Goal: Answer question/provide support: Answer question/provide support

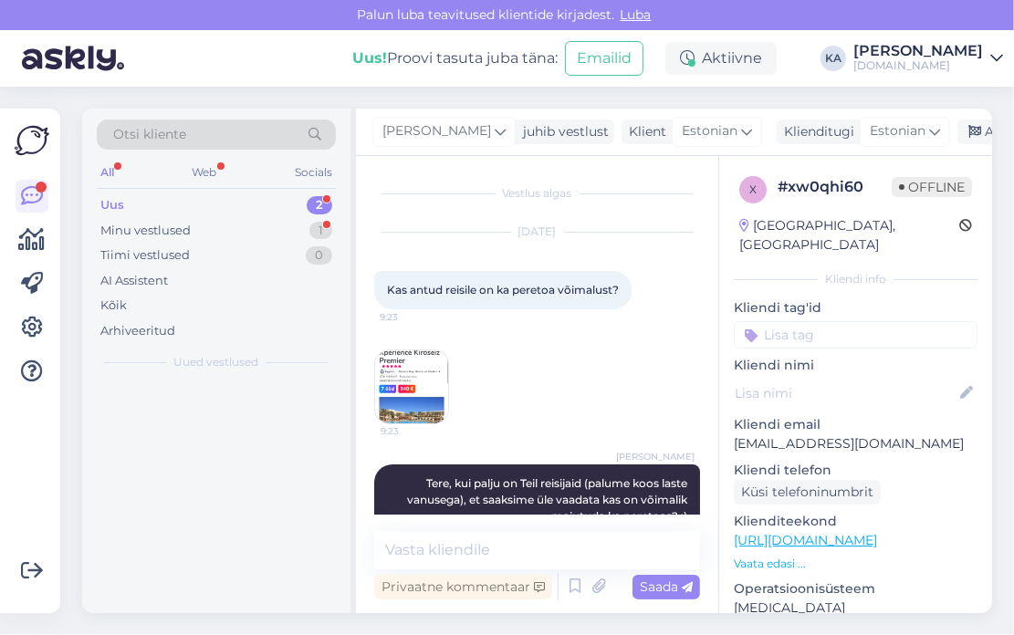
scroll to position [420, 0]
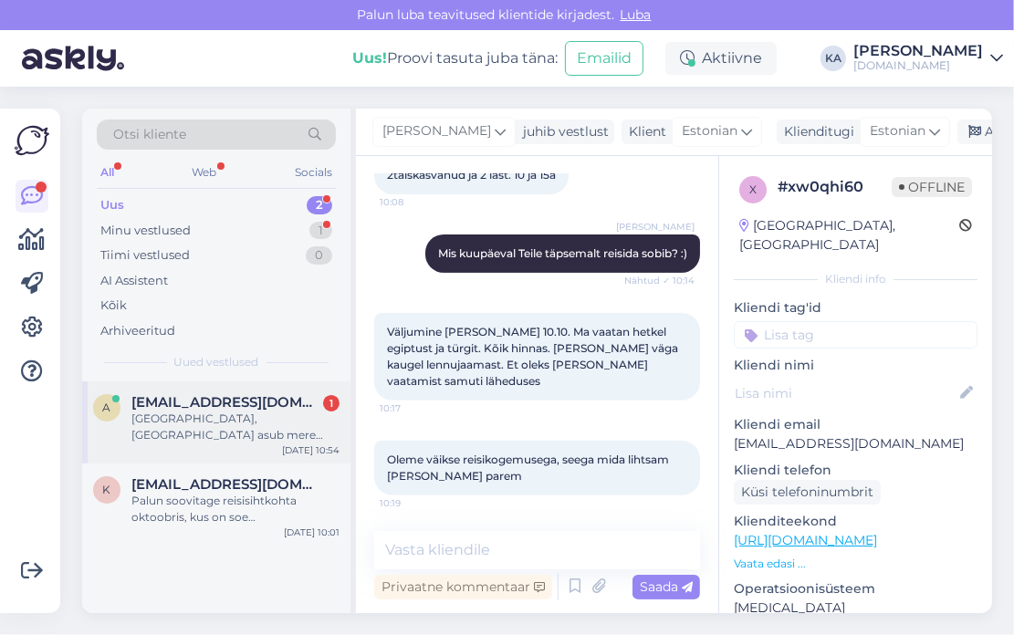
click at [193, 443] on div "a [EMAIL_ADDRESS][DOMAIN_NAME] [GEOGRAPHIC_DATA], [GEOGRAPHIC_DATA] asub mere ä…" at bounding box center [216, 422] width 268 height 82
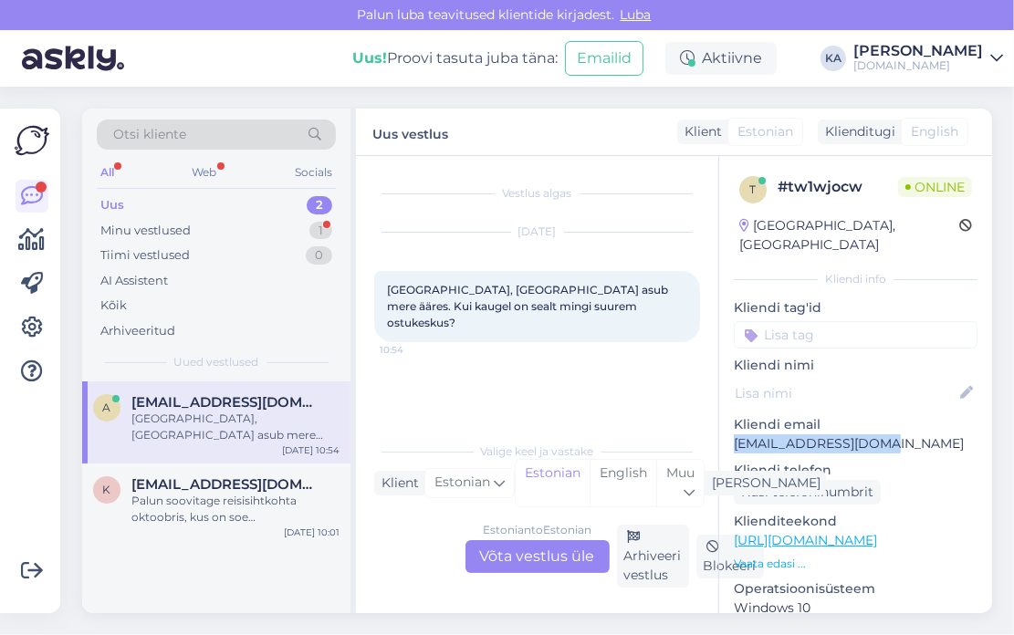
drag, startPoint x: 881, startPoint y: 423, endPoint x: 725, endPoint y: 429, distance: 155.3
click at [725, 429] on div "t # tw1wjocw Online [GEOGRAPHIC_DATA], [GEOGRAPHIC_DATA] Kliendi info Kliendi t…" at bounding box center [855, 540] width 273 height 769
copy p "[EMAIL_ADDRESS][DOMAIN_NAME]"
click at [824, 434] on p "[EMAIL_ADDRESS][DOMAIN_NAME]" at bounding box center [856, 443] width 244 height 19
click at [524, 554] on div "Estonian to Estonian Võta vestlus üle" at bounding box center [537, 556] width 144 height 33
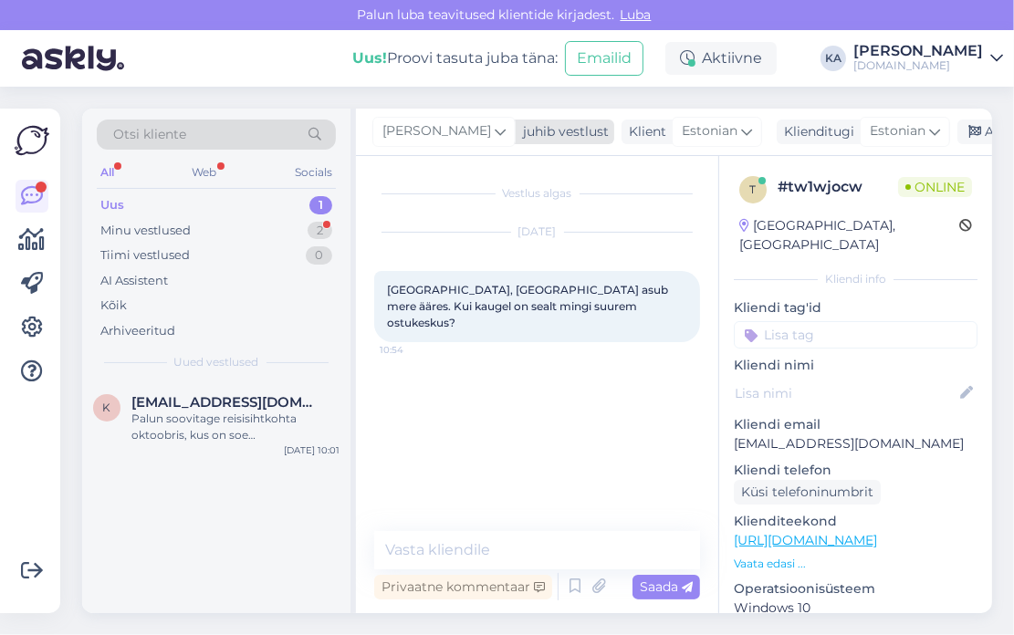
click at [432, 126] on span "[PERSON_NAME]" at bounding box center [436, 131] width 109 height 20
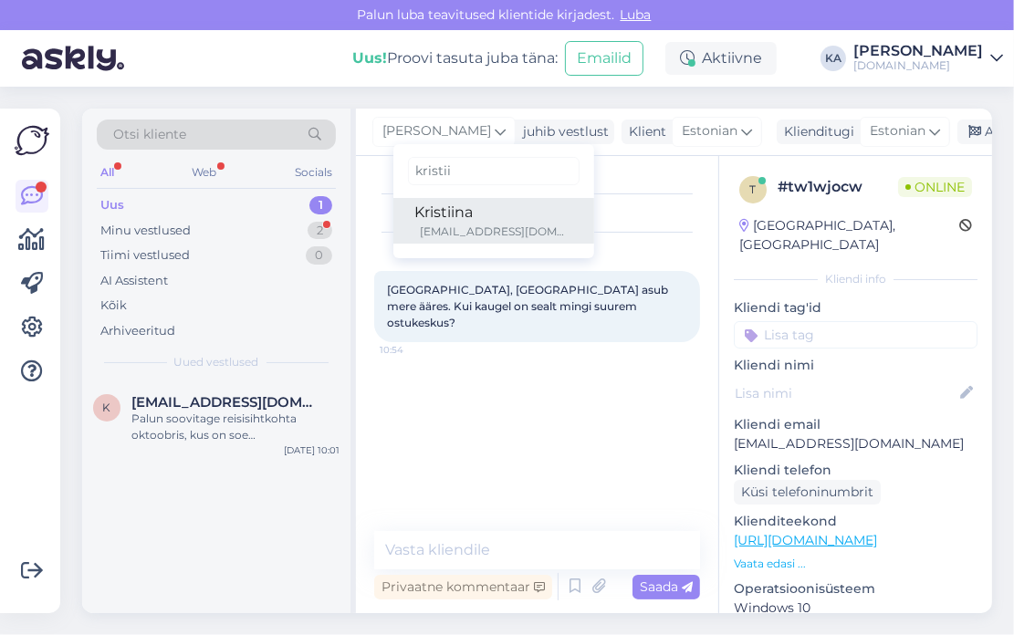
type input "kristii"
click at [466, 205] on div "Kristiina" at bounding box center [493, 213] width 157 height 22
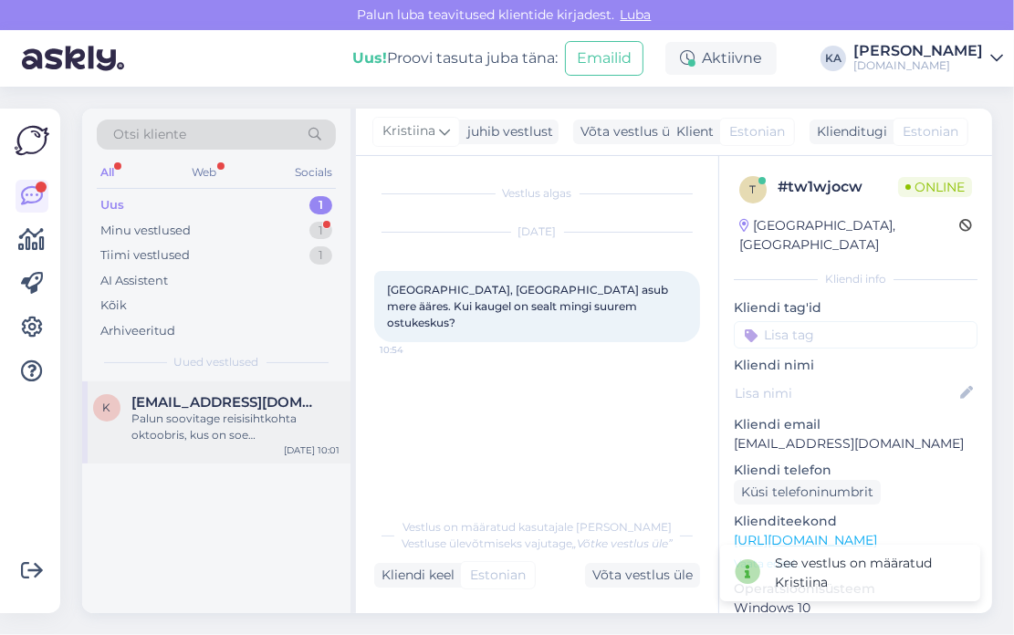
click at [193, 413] on div "Palun soovitage reisisihtkohta oktoobris, kus on soe [PERSON_NAME] taskukohane.…" at bounding box center [235, 427] width 208 height 33
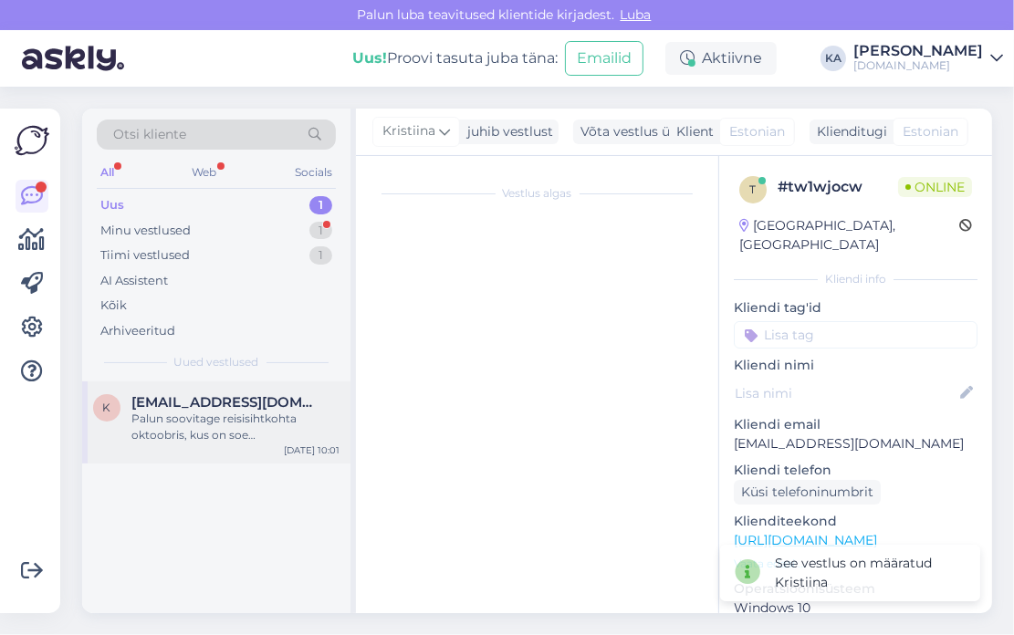
scroll to position [25, 0]
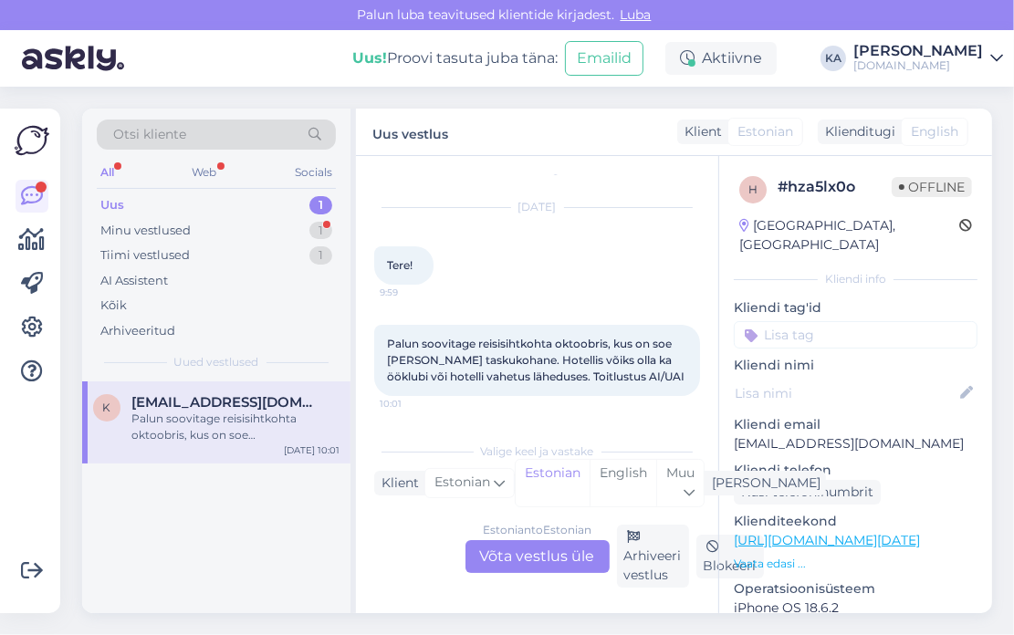
click at [509, 561] on div "Estonian to Estonian Võta vestlus üle" at bounding box center [537, 556] width 144 height 33
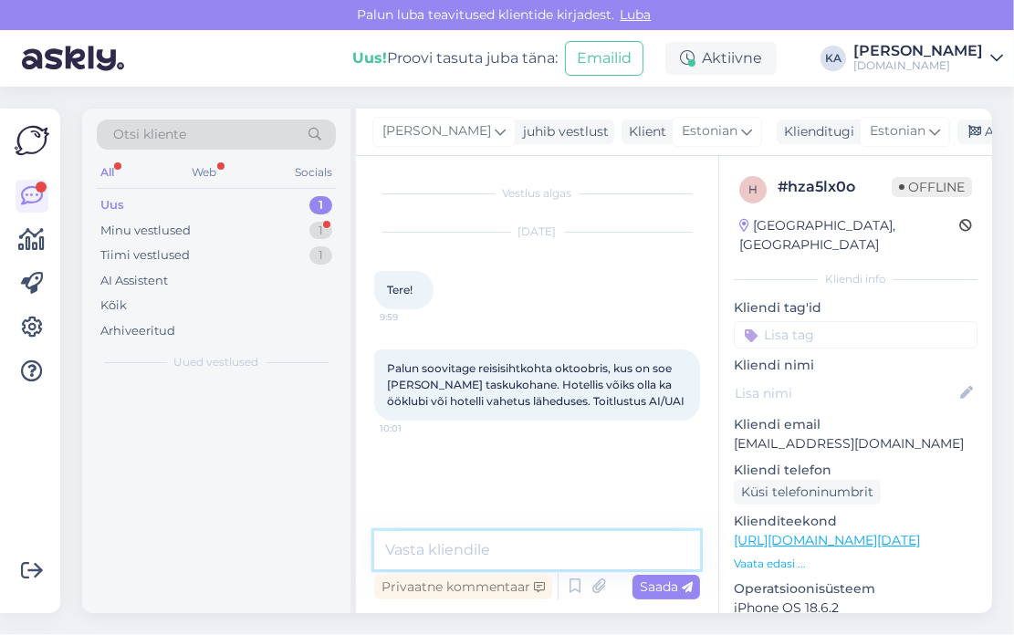
click at [455, 553] on textarea at bounding box center [537, 550] width 326 height 38
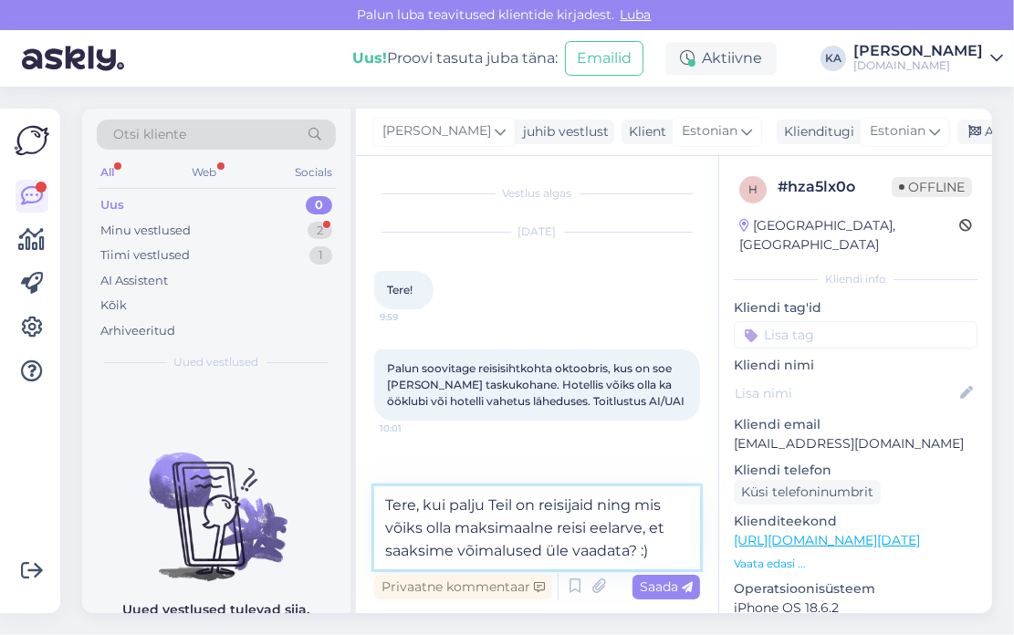
type textarea "Tere, kui palju Teil on reisijaid ning mis võiks olla maksimaalne reisi eelarve…"
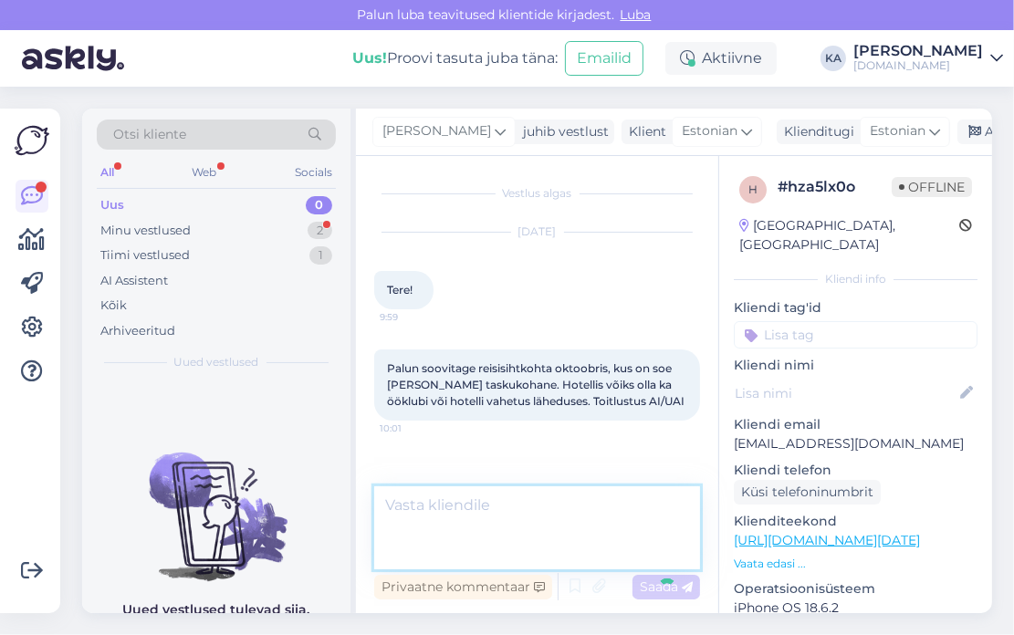
scroll to position [37, 0]
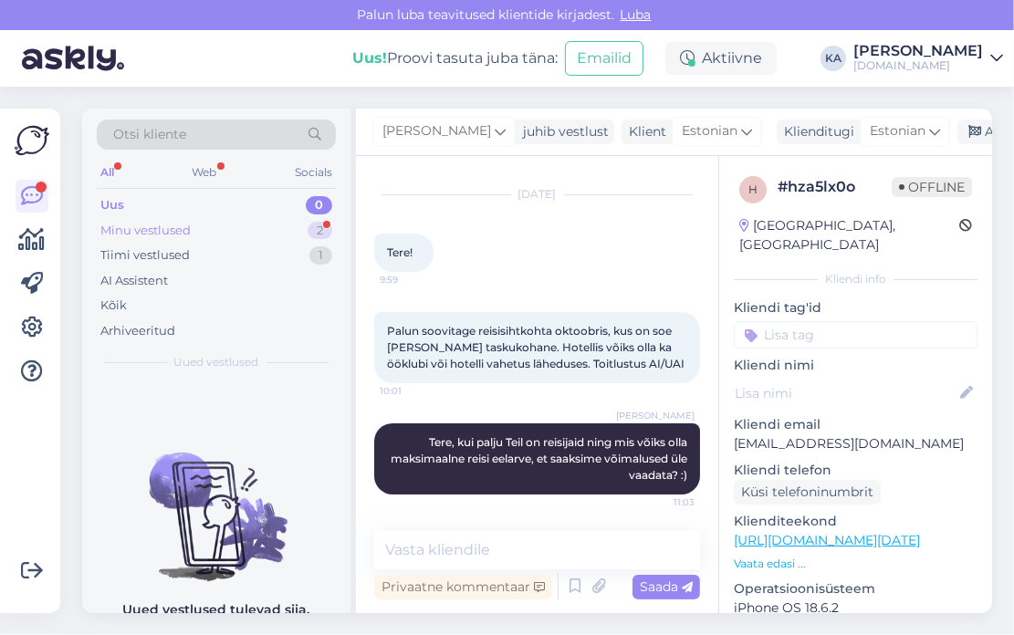
click at [117, 222] on div "Minu vestlused" at bounding box center [145, 231] width 90 height 18
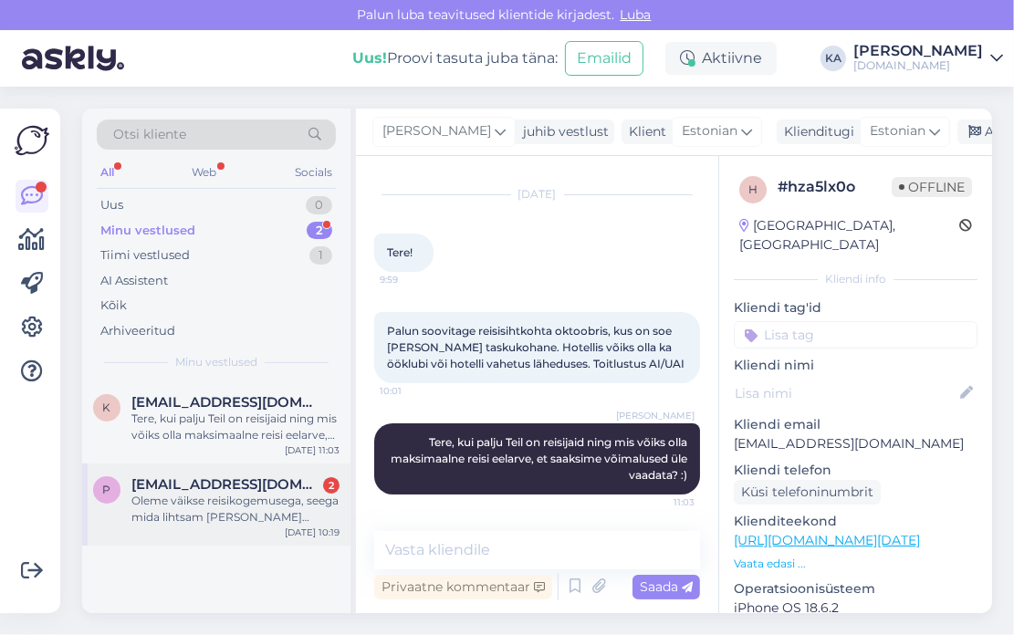
click at [224, 485] on span "[EMAIL_ADDRESS][DOMAIN_NAME]" at bounding box center [226, 484] width 190 height 16
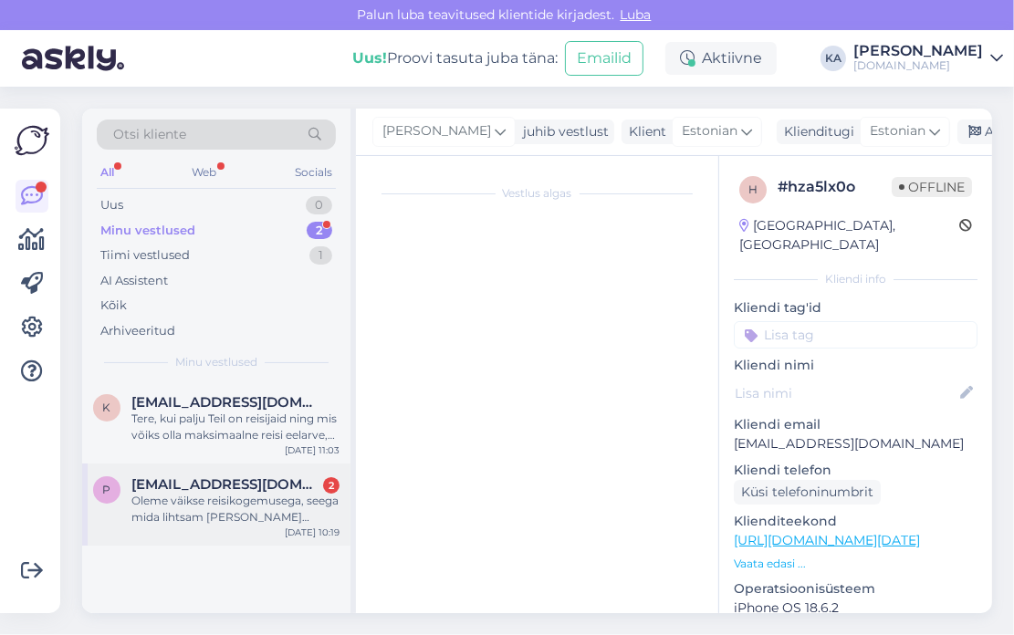
scroll to position [420, 0]
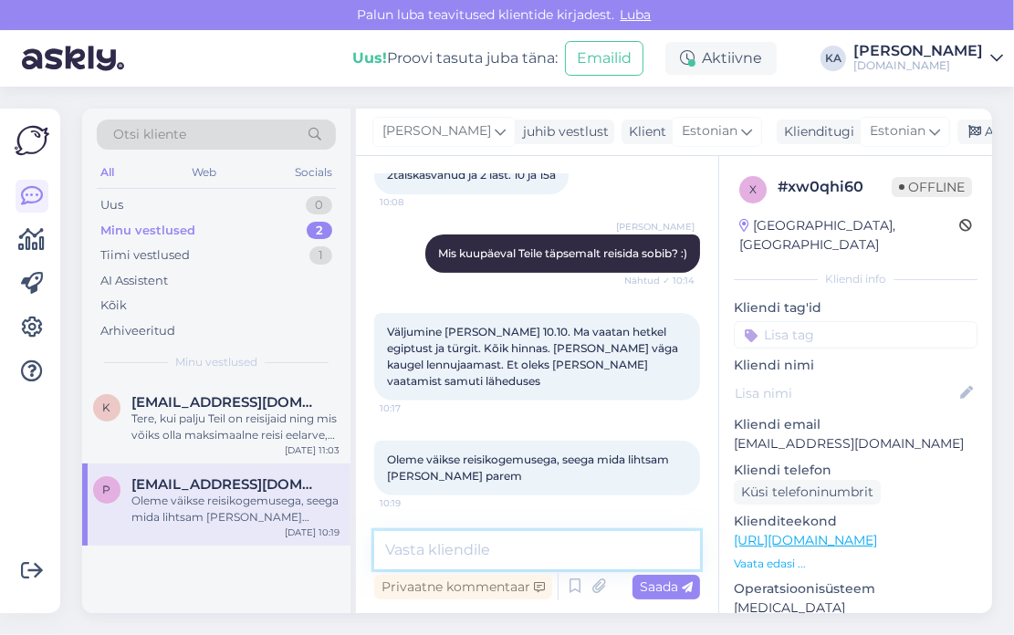
click at [478, 540] on textarea at bounding box center [537, 550] width 326 height 38
type textarea "S"
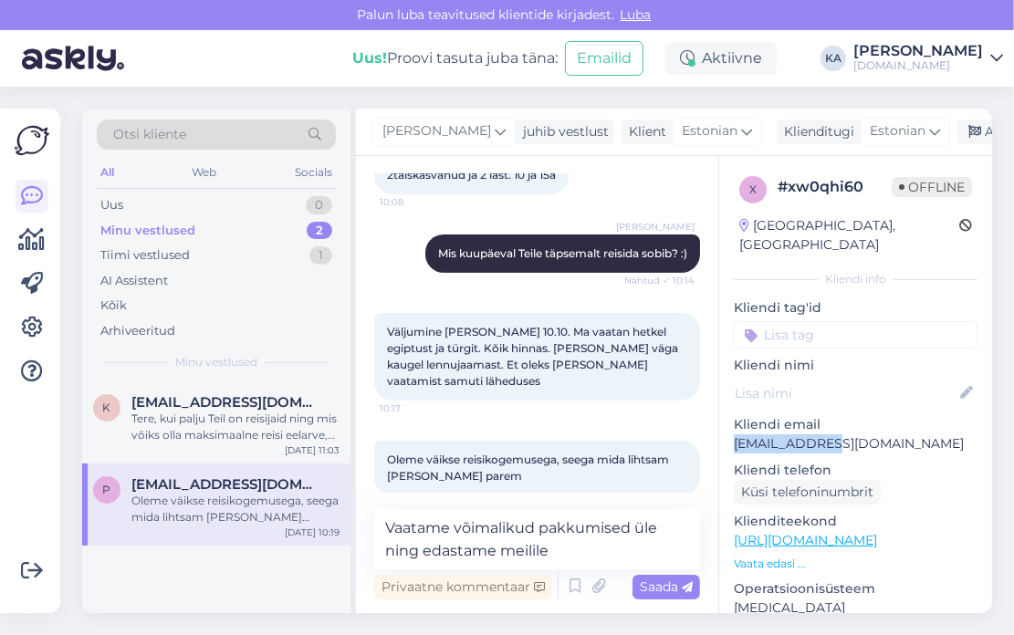
drag, startPoint x: 847, startPoint y: 433, endPoint x: 725, endPoint y: 425, distance: 122.5
click at [725, 425] on div "x # xw0qhi60 Offline [GEOGRAPHIC_DATA], [GEOGRAPHIC_DATA] Kliendi info Kliendi …" at bounding box center [855, 540] width 273 height 769
copy p "[EMAIL_ADDRESS][DOMAIN_NAME]"
click at [623, 549] on textarea "Vaatame võimalikud pakkumised üle ning edastame meilile" at bounding box center [537, 539] width 326 height 60
paste textarea "[EMAIL_ADDRESS][DOMAIN_NAME]"
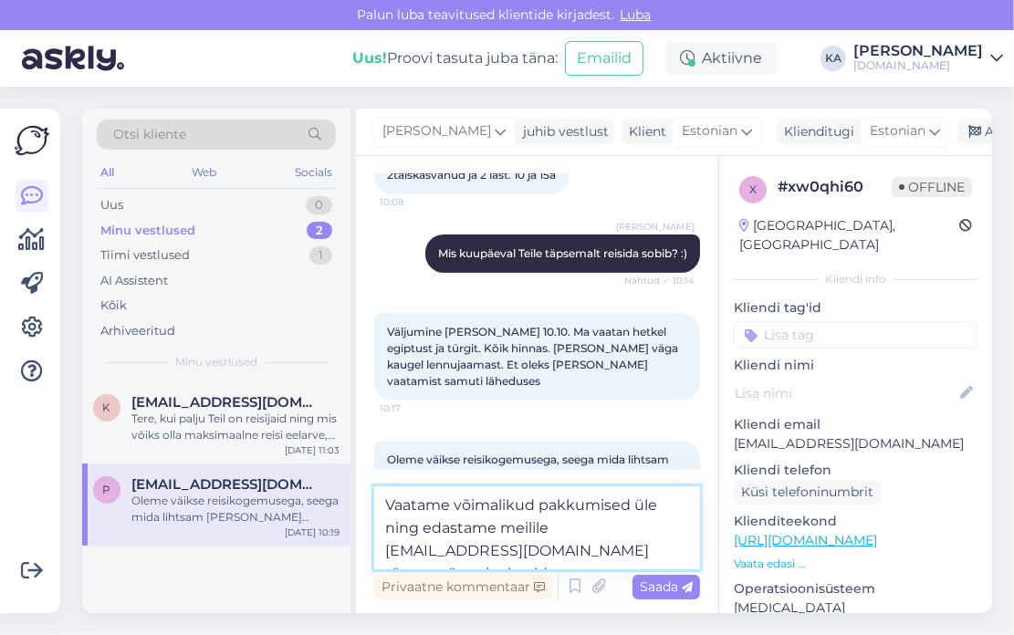
type textarea "Vaatame võimalikud pakkumised üle ning edastame meilile [EMAIL_ADDRESS][DOMAIN_…"
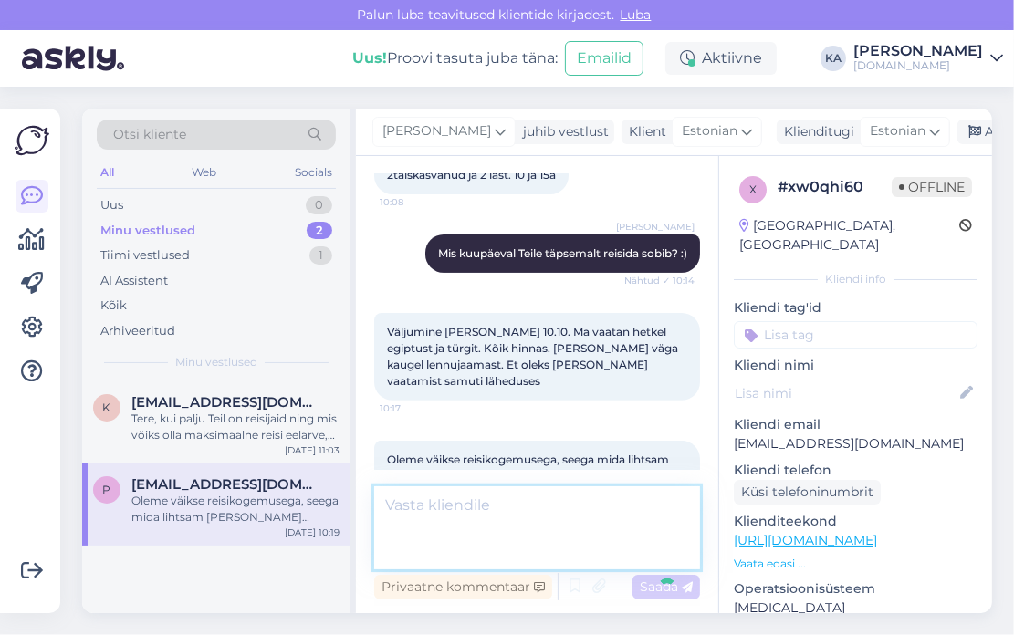
scroll to position [532, 0]
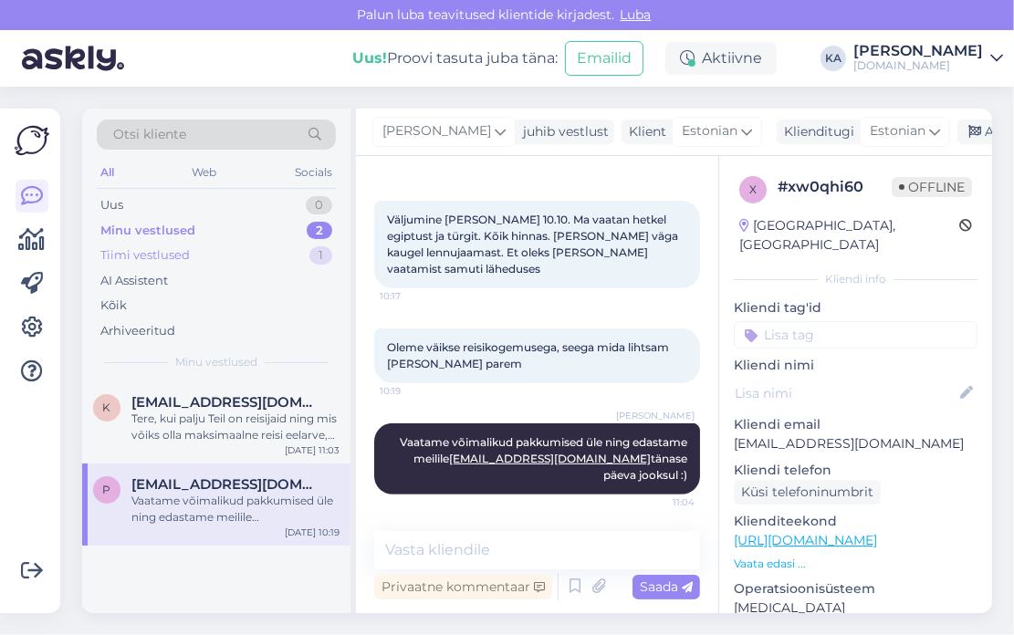
click at [156, 249] on div "Tiimi vestlused" at bounding box center [144, 255] width 89 height 18
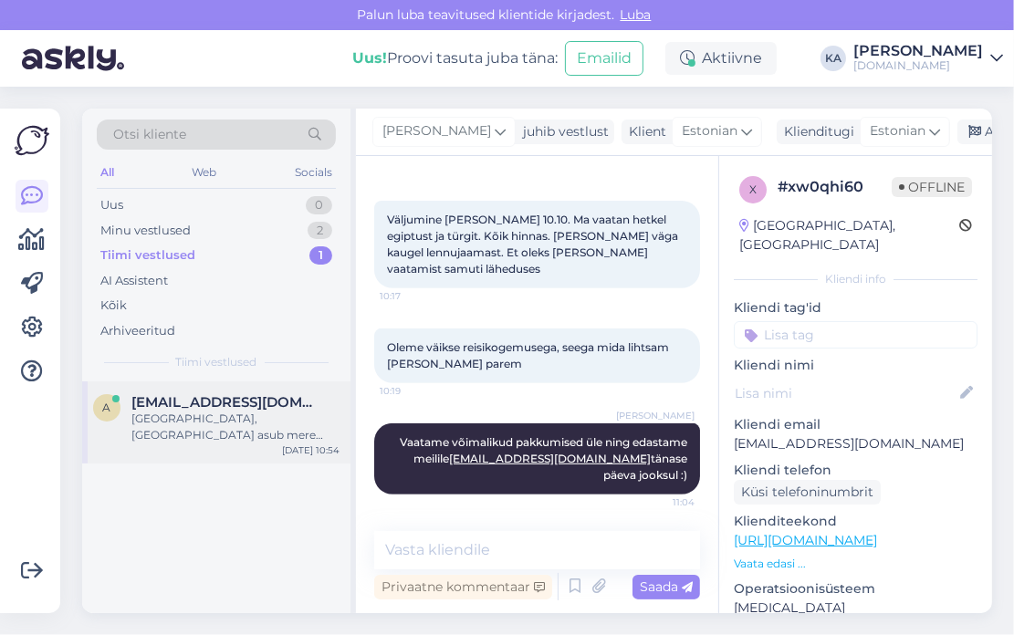
click at [234, 433] on div "a [EMAIL_ADDRESS][DOMAIN_NAME] [GEOGRAPHIC_DATA], [GEOGRAPHIC_DATA] asub mere ä…" at bounding box center [216, 422] width 268 height 82
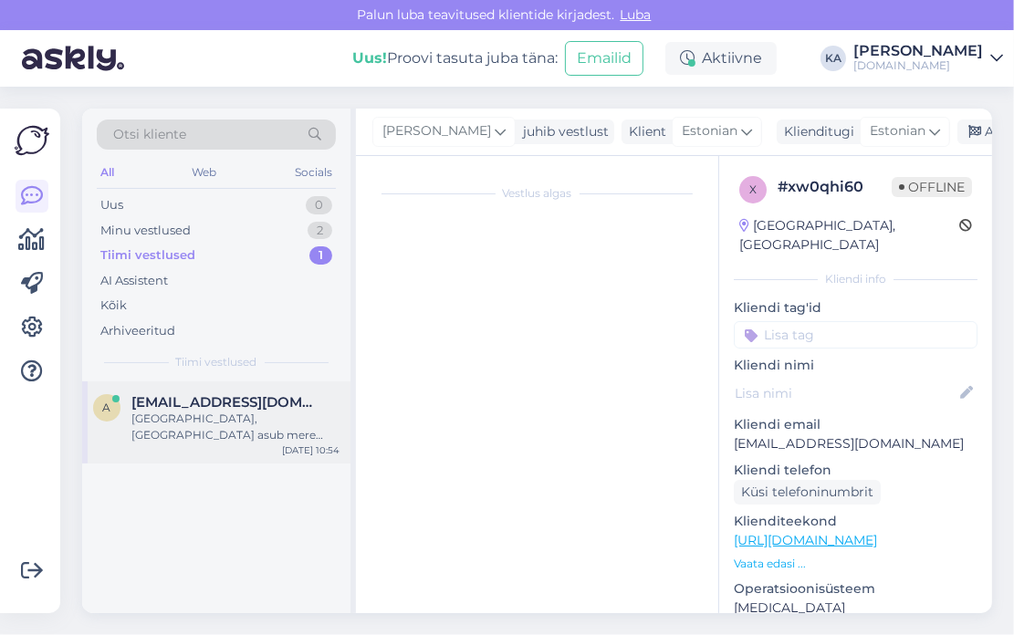
scroll to position [0, 0]
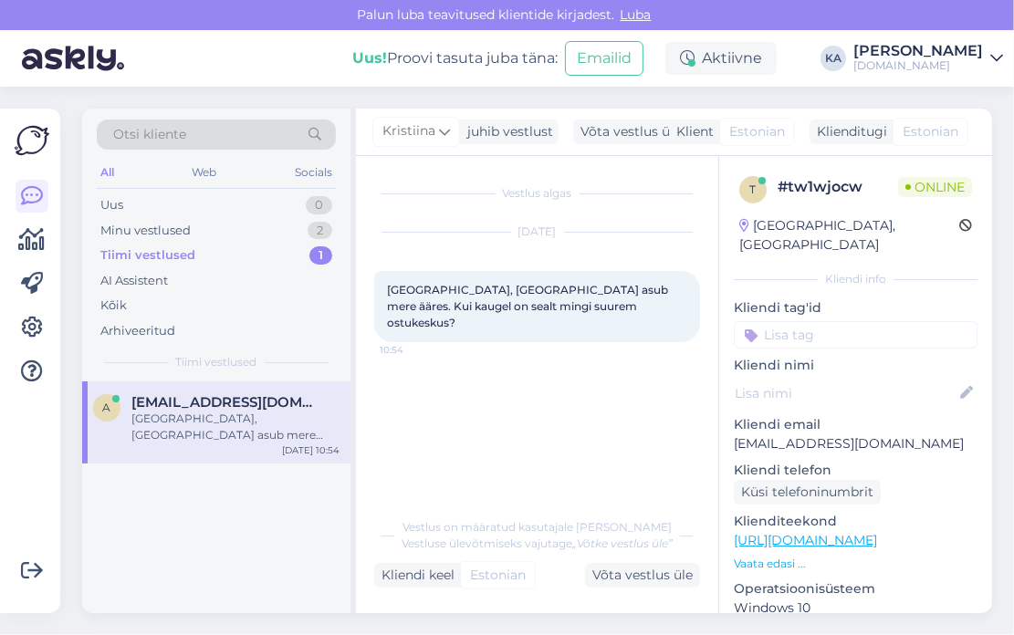
click at [539, 419] on div "Vestlus algas [DATE] [GEOGRAPHIC_DATA], [GEOGRAPHIC_DATA] asub mere ääres. Kui …" at bounding box center [545, 333] width 342 height 318
click at [143, 241] on div "Minu vestlused 2" at bounding box center [216, 231] width 239 height 26
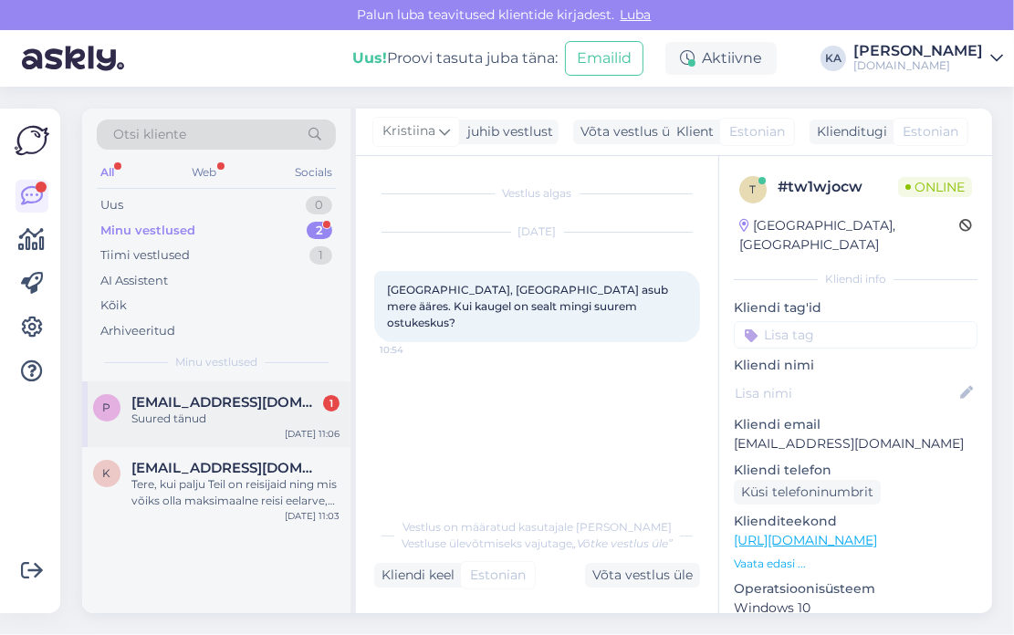
click at [197, 423] on div "Suured tänud" at bounding box center [235, 419] width 208 height 16
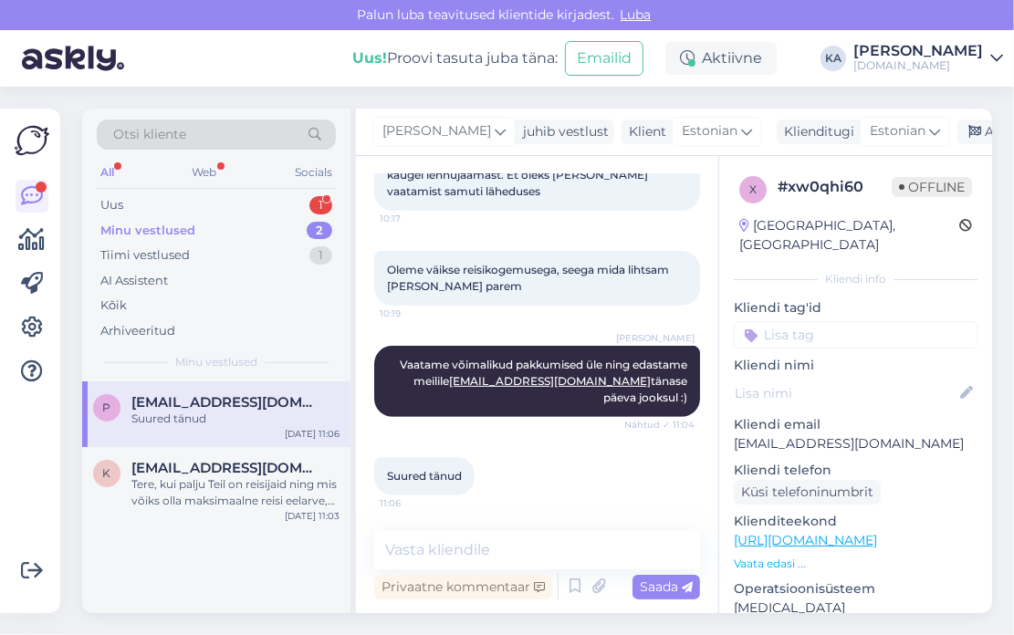
click at [200, 188] on div "All Web Socials" at bounding box center [216, 175] width 239 height 28
click at [198, 200] on div "Uus 1" at bounding box center [216, 206] width 239 height 26
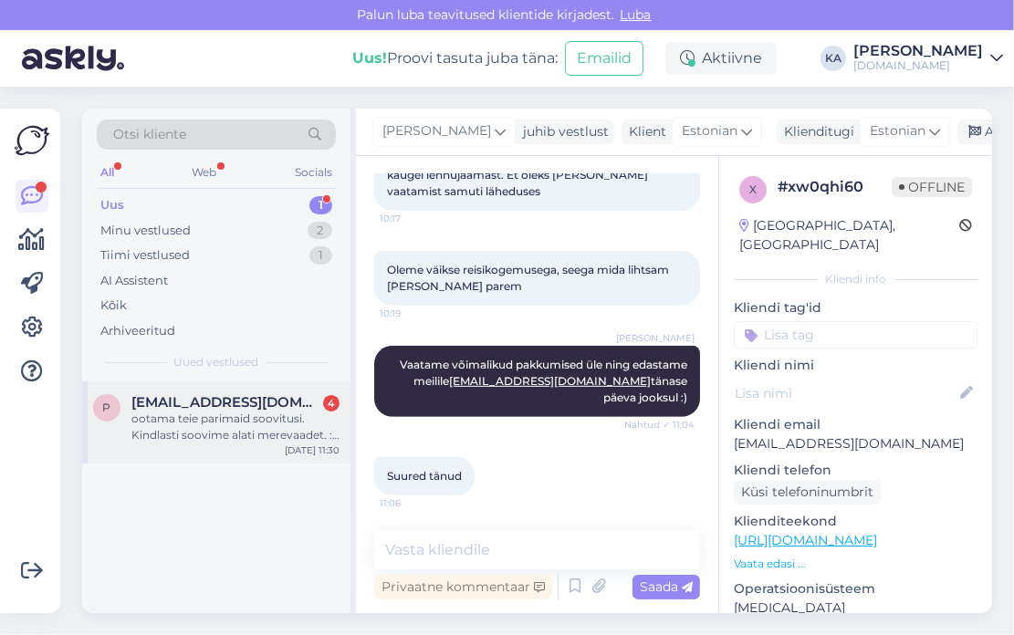
click at [225, 391] on div "P [EMAIL_ADDRESS][DOMAIN_NAME] 4 ootama teie parimaid soovitusi. Kindlasti soov…" at bounding box center [216, 422] width 268 height 82
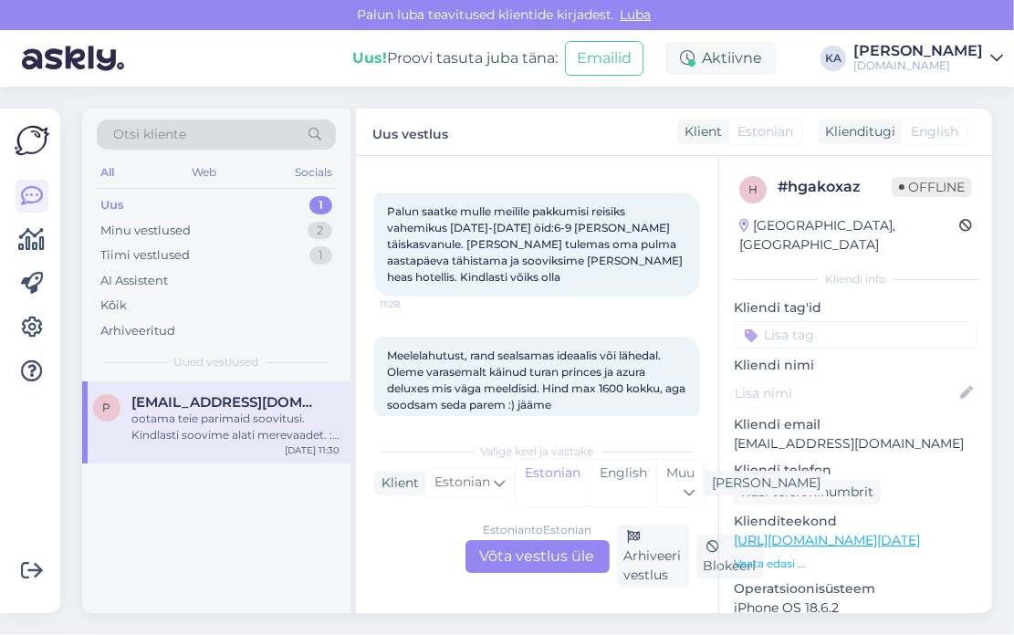
scroll to position [183, 0]
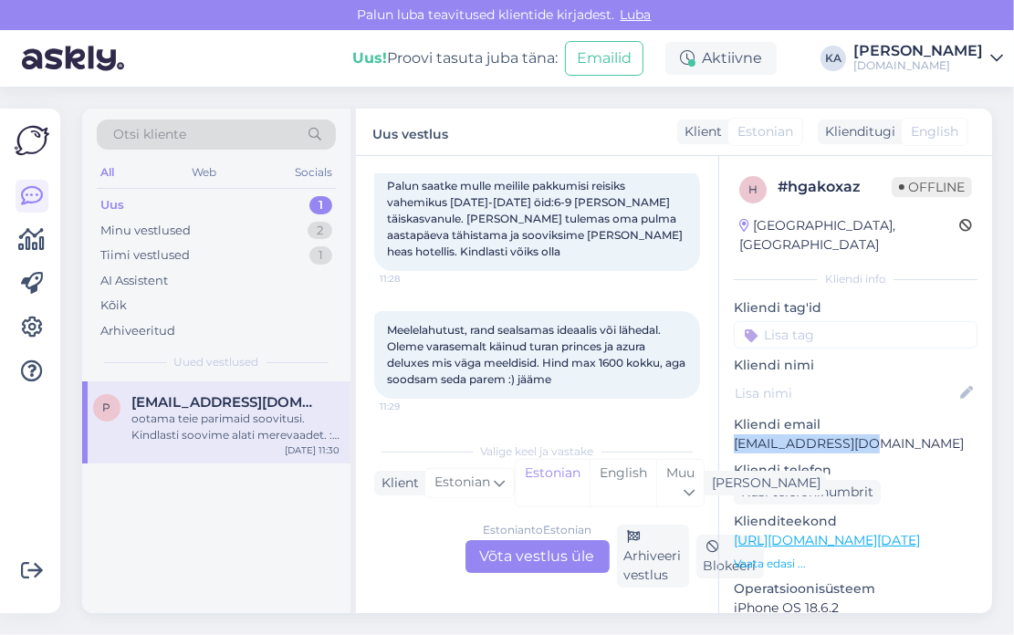
drag, startPoint x: 802, startPoint y: 423, endPoint x: 731, endPoint y: 423, distance: 71.2
click at [731, 423] on div "h # hgakoxaz Offline [GEOGRAPHIC_DATA], [GEOGRAPHIC_DATA] Kliendi info Kliendi …" at bounding box center [855, 540] width 273 height 769
copy p "[EMAIL_ADDRESS][DOMAIN_NAME]"
click at [784, 434] on p "[EMAIL_ADDRESS][DOMAIN_NAME]" at bounding box center [856, 443] width 244 height 19
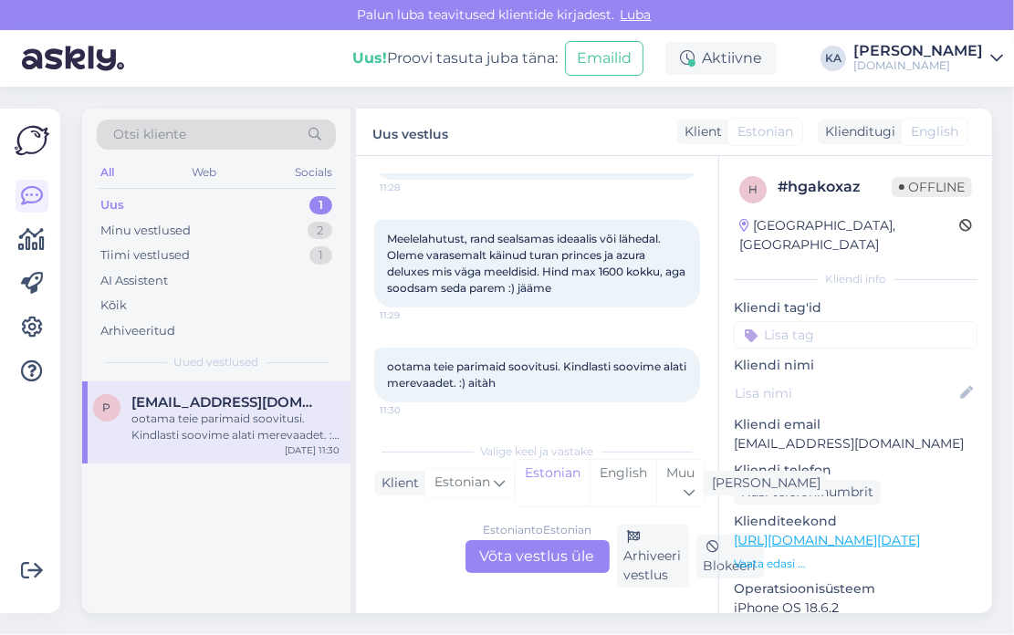
scroll to position [280, 0]
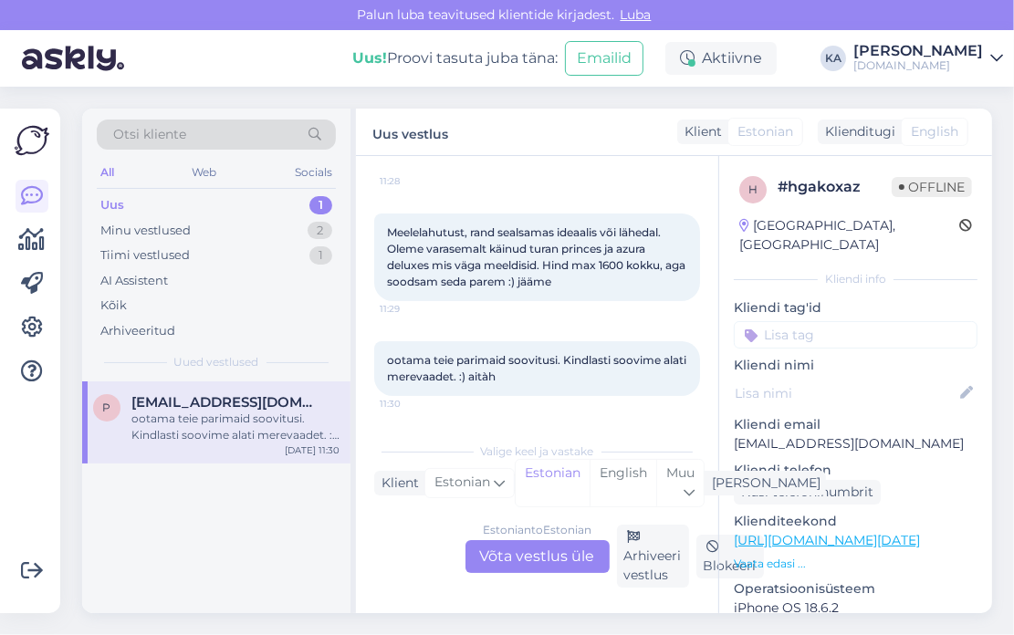
click at [487, 551] on div "Estonian to Estonian Võta vestlus üle" at bounding box center [537, 556] width 144 height 33
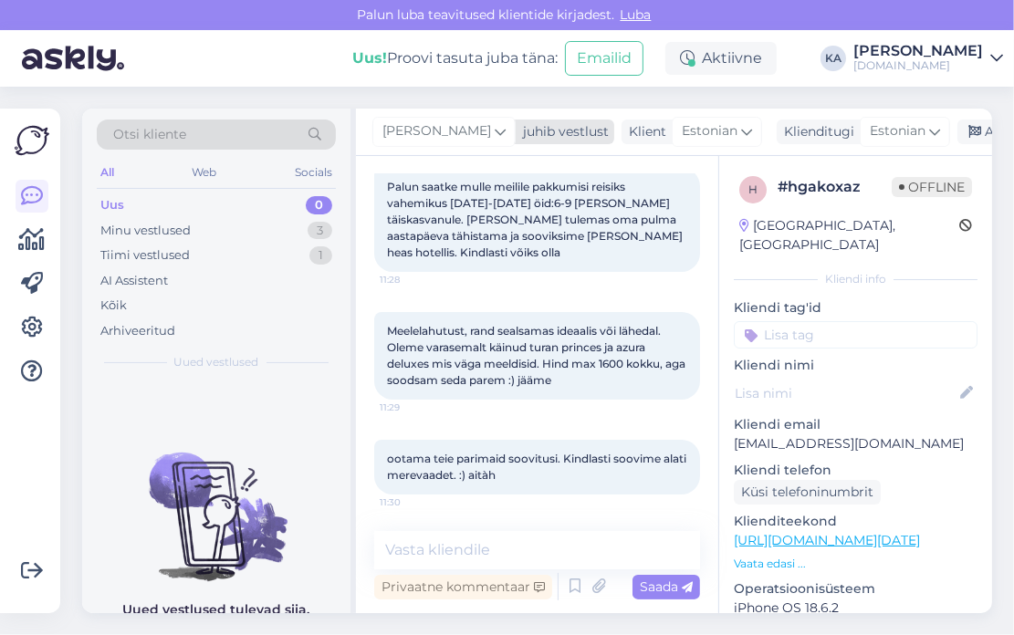
click at [417, 130] on span "[PERSON_NAME]" at bounding box center [436, 131] width 109 height 20
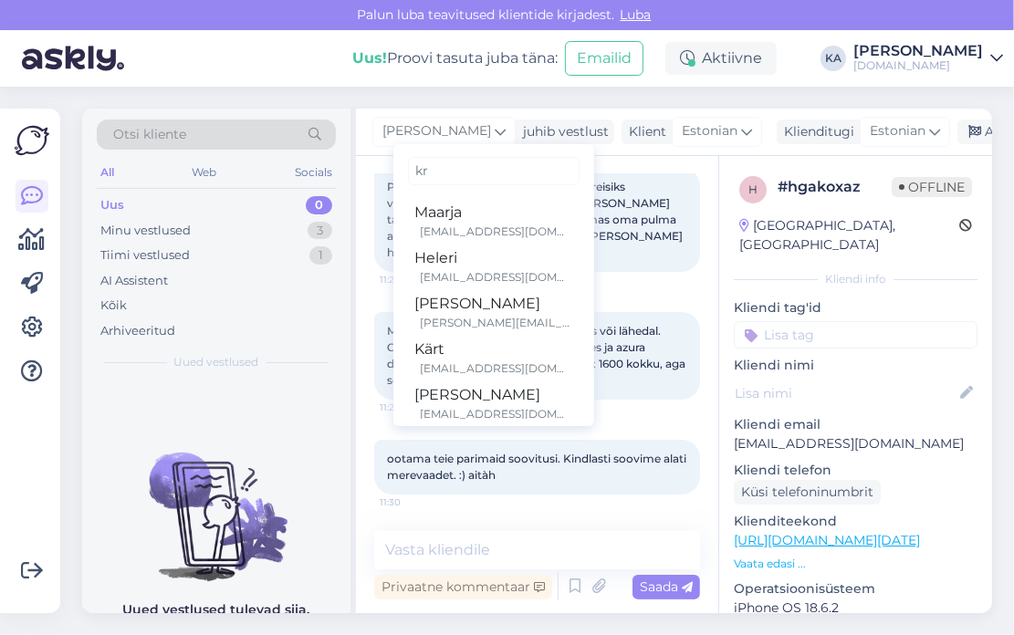
type input "kri"
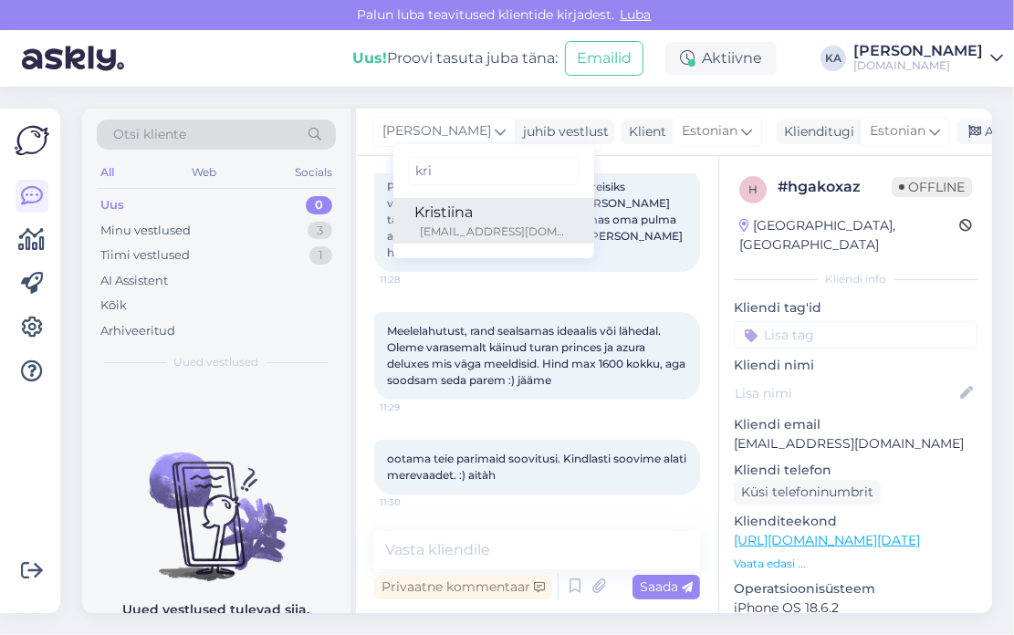
click at [440, 230] on div "[EMAIL_ADDRESS][DOMAIN_NAME]" at bounding box center [496, 232] width 151 height 16
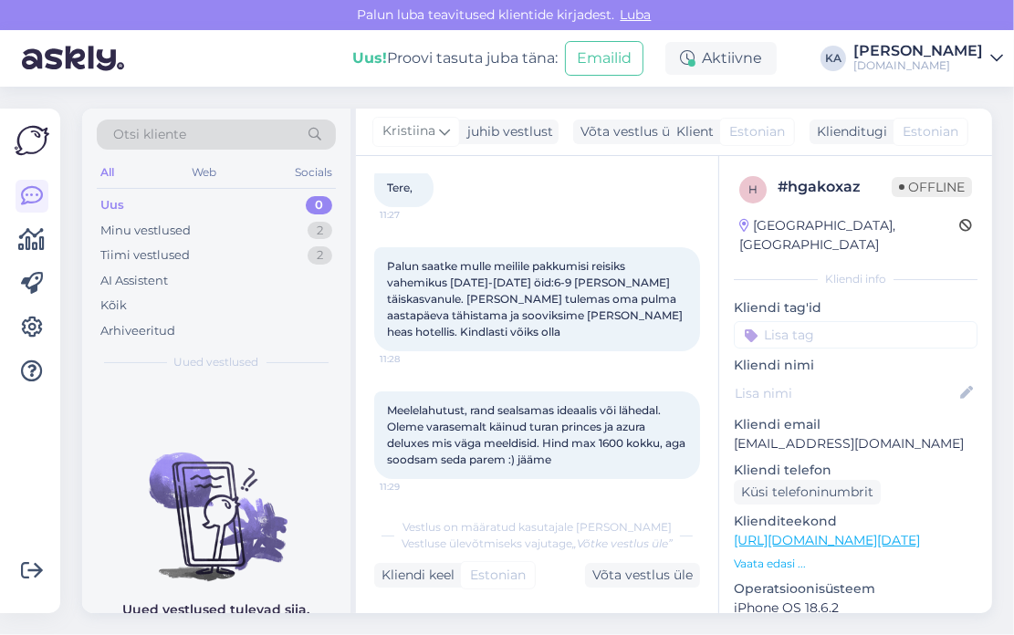
scroll to position [0, 0]
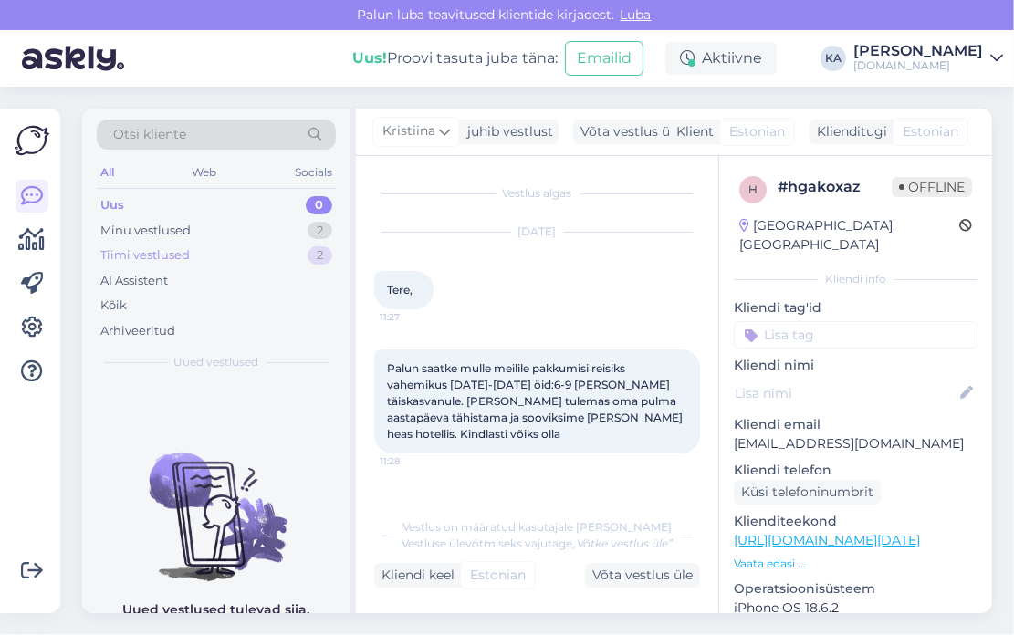
click at [111, 256] on div "Tiimi vestlused" at bounding box center [144, 255] width 89 height 18
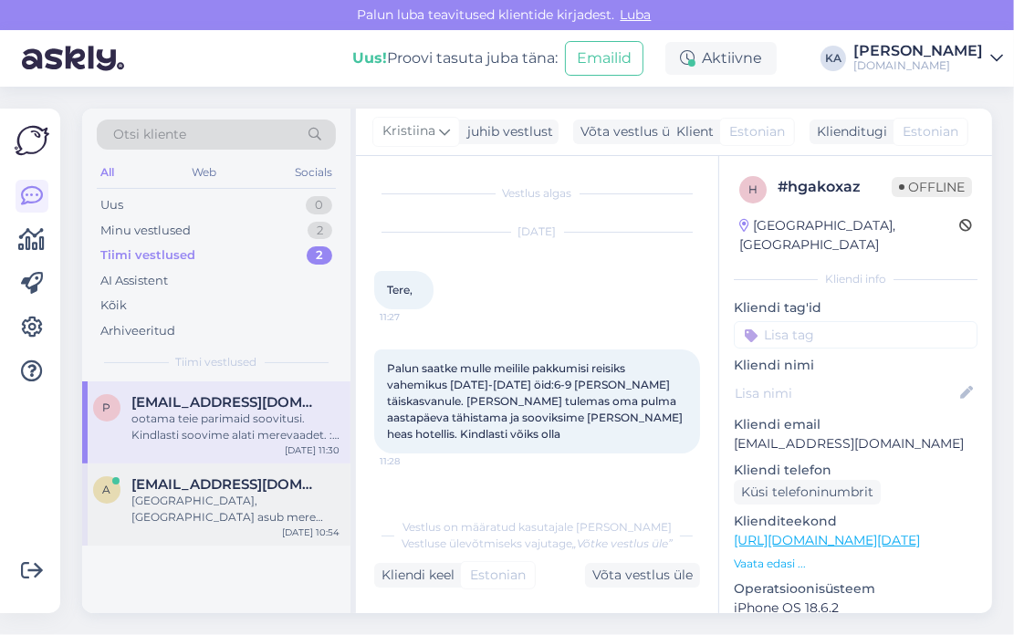
click at [199, 510] on div "[GEOGRAPHIC_DATA], [GEOGRAPHIC_DATA] asub mere ääres. Kui kaugel on sealt mingi…" at bounding box center [235, 509] width 208 height 33
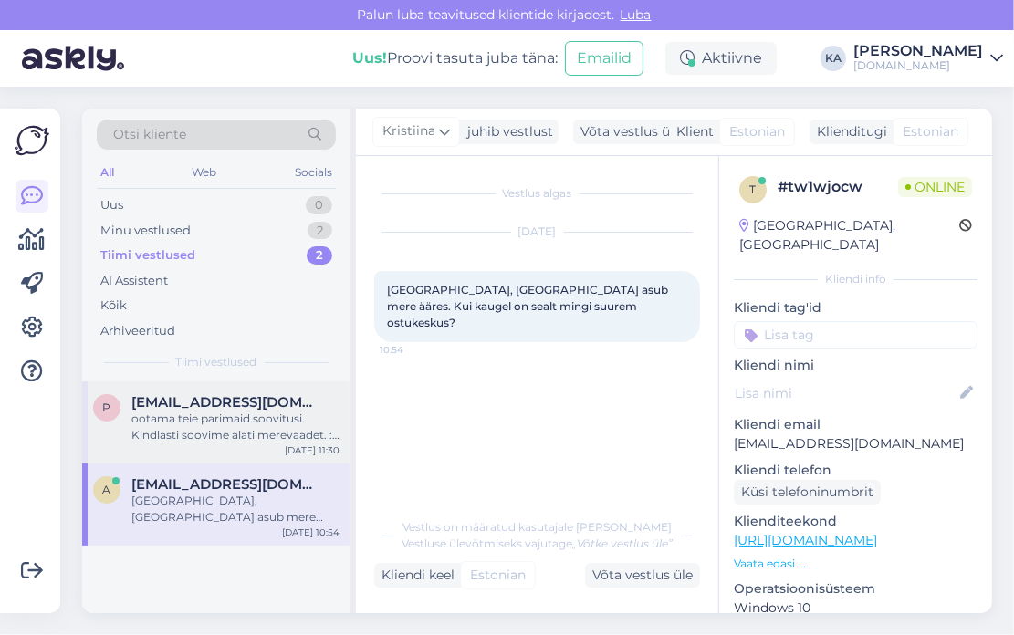
click at [245, 407] on span "[EMAIL_ADDRESS][DOMAIN_NAME]" at bounding box center [226, 402] width 190 height 16
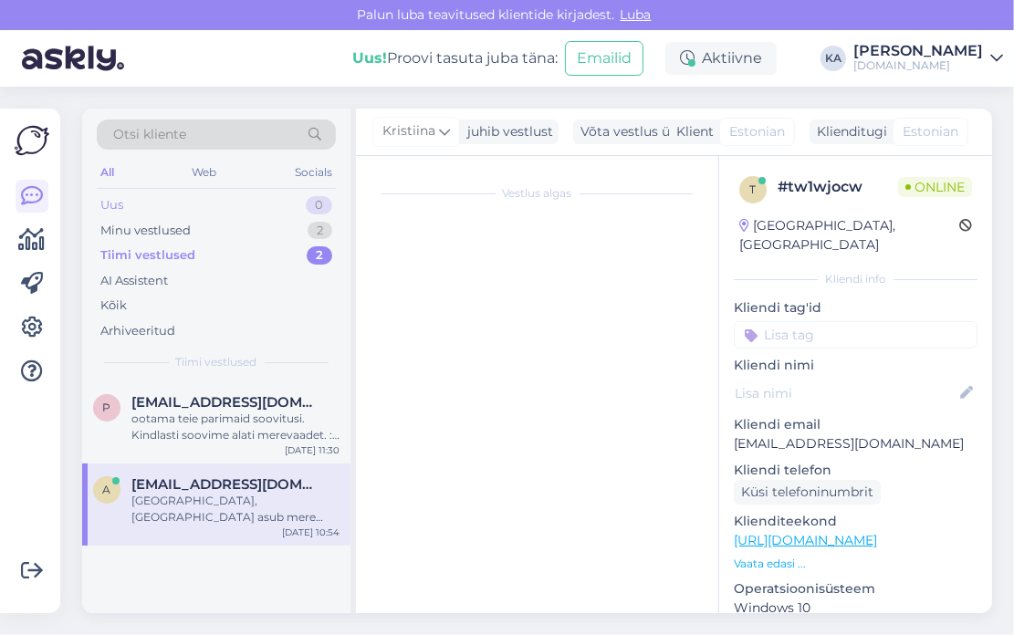
scroll to position [204, 0]
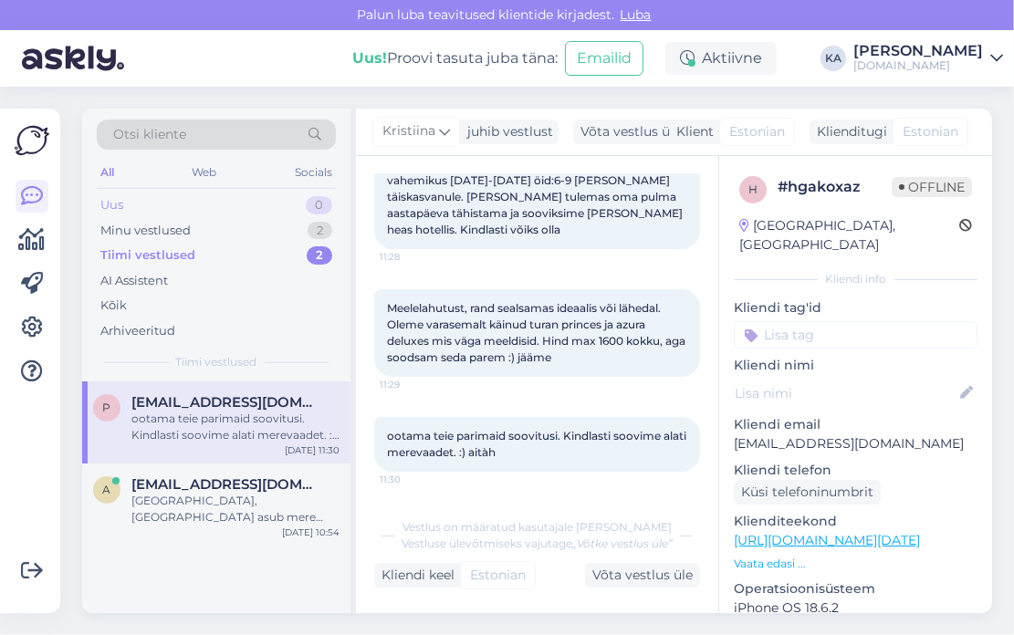
click at [153, 198] on div "Uus 0" at bounding box center [216, 206] width 239 height 26
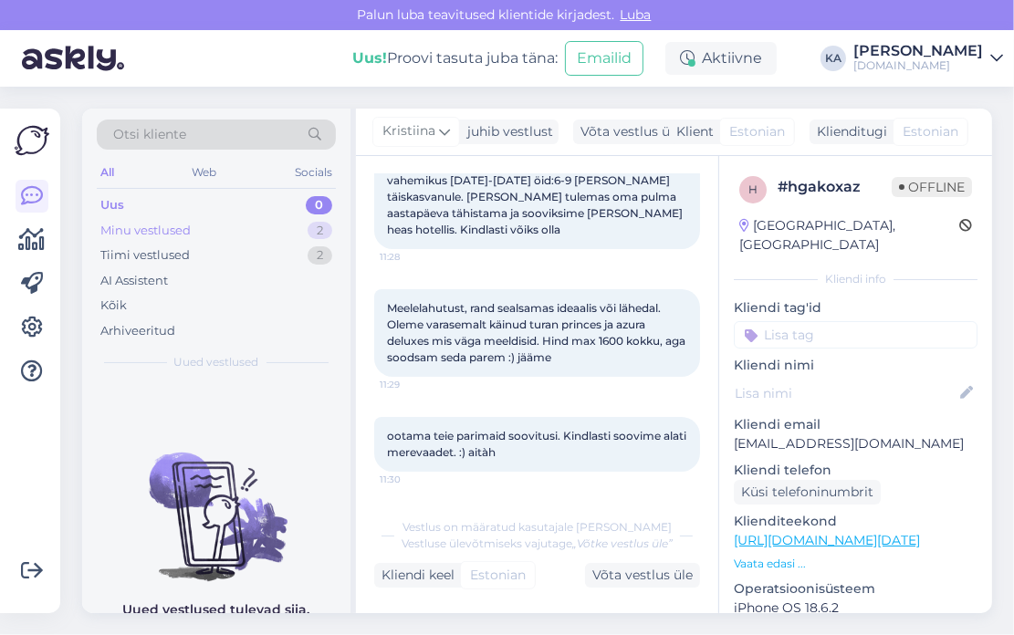
click at [145, 225] on div "Minu vestlused" at bounding box center [145, 231] width 90 height 18
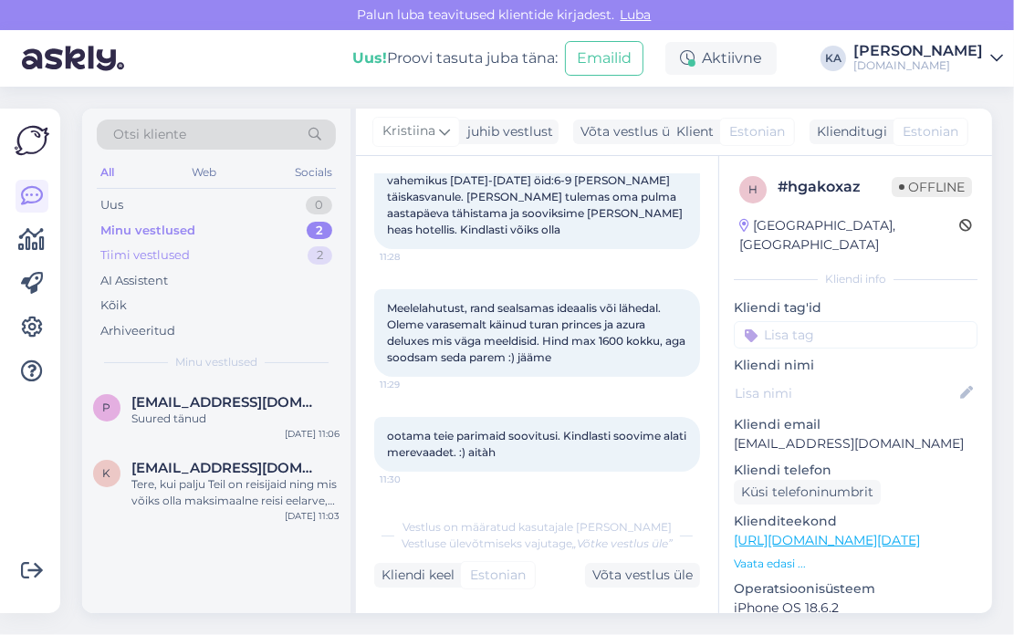
click at [153, 262] on div "Tiimi vestlused" at bounding box center [144, 255] width 89 height 18
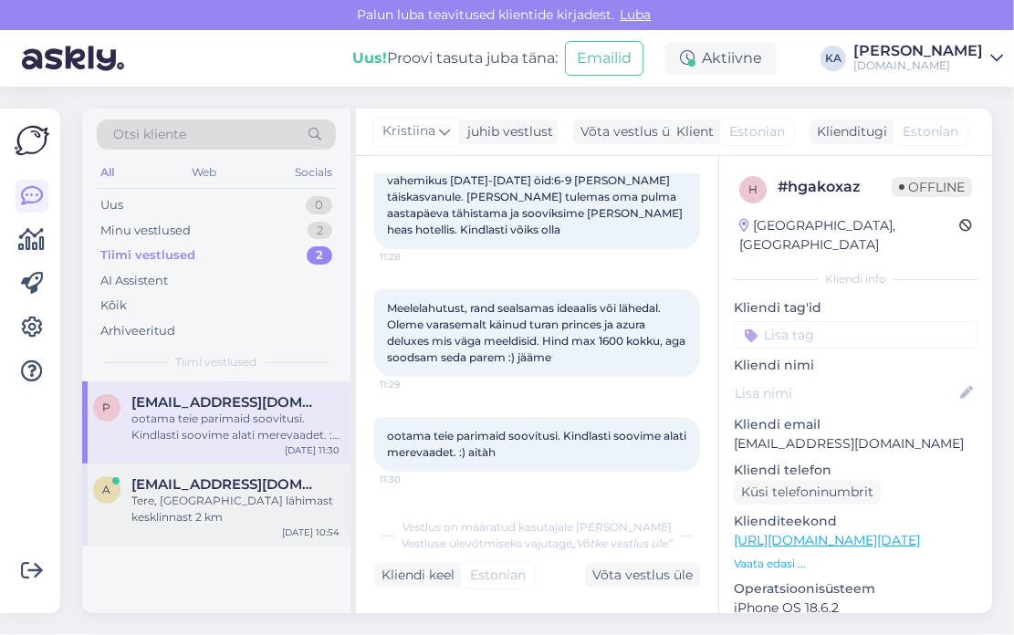
click at [193, 464] on div "a [EMAIL_ADDRESS][DOMAIN_NAME] Tere, Kaugus lähimast kesklinnast 2 km [DATE] 10…" at bounding box center [216, 505] width 268 height 82
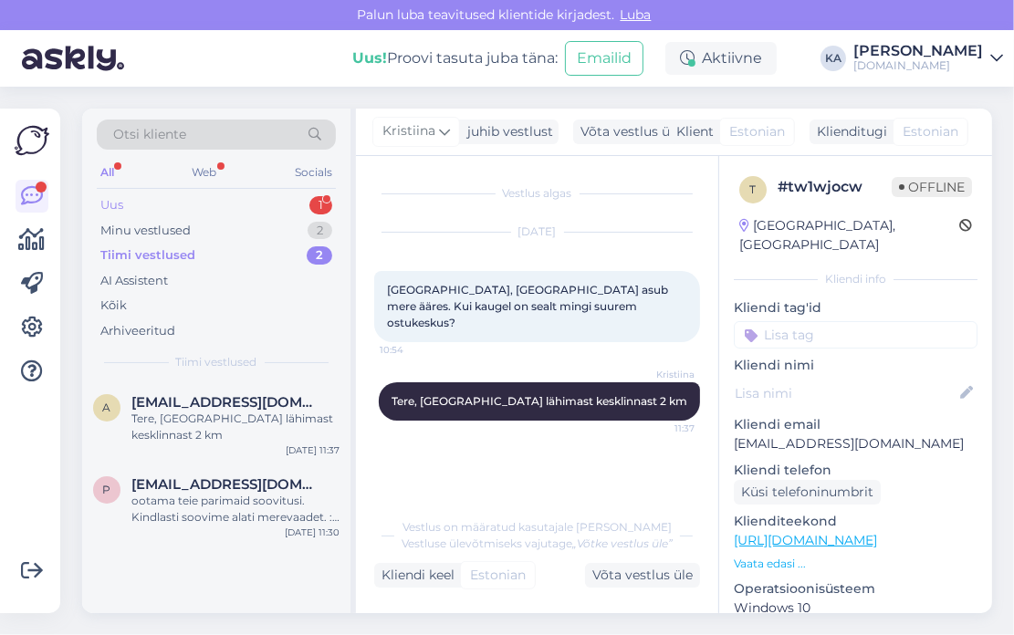
click at [114, 202] on div "Uus" at bounding box center [111, 205] width 23 height 18
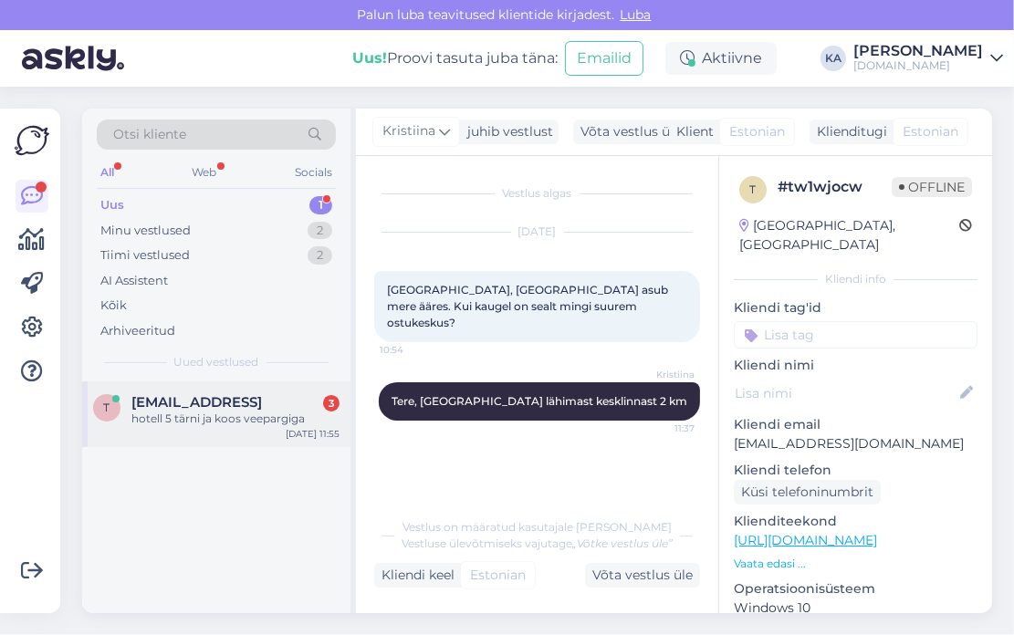
click at [183, 397] on span "[EMAIL_ADDRESS]" at bounding box center [196, 402] width 130 height 16
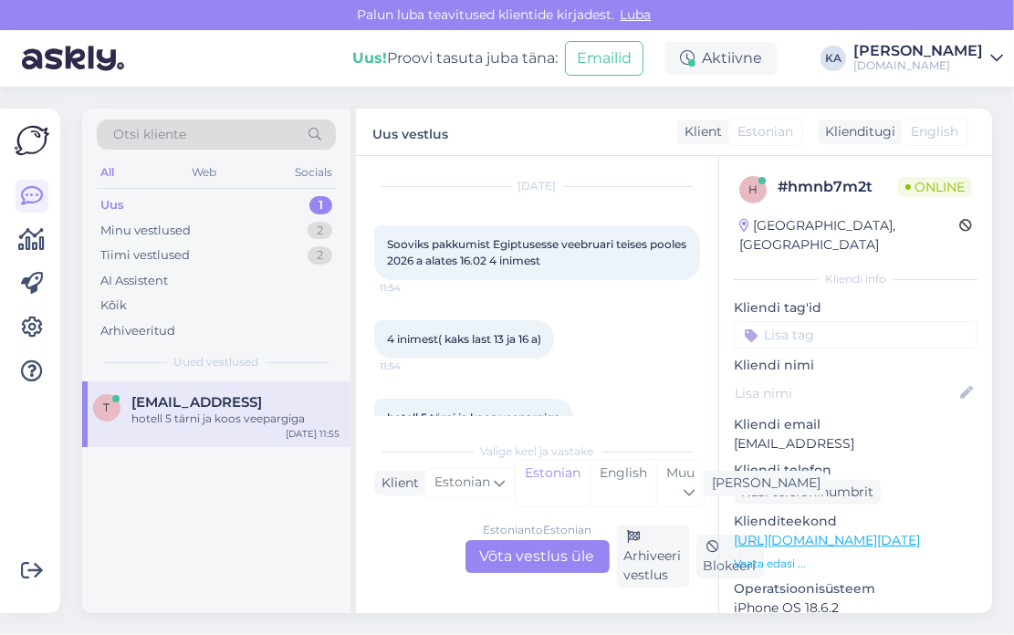
scroll to position [87, 0]
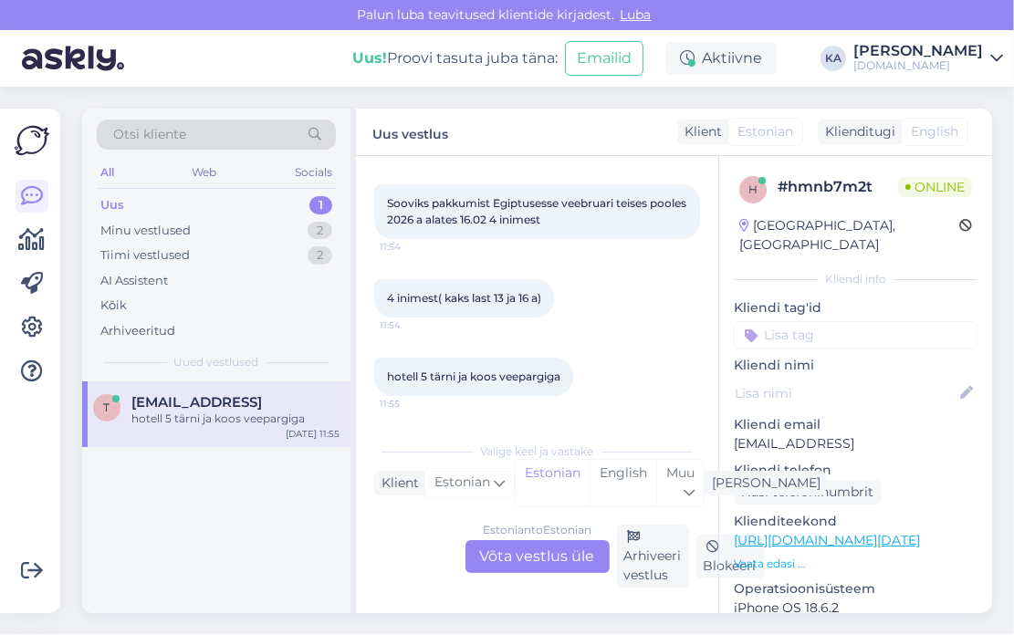
drag, startPoint x: 892, startPoint y: 423, endPoint x: 726, endPoint y: 419, distance: 165.2
click at [726, 419] on div "h # hmnb7m2t Online [GEOGRAPHIC_DATA], [GEOGRAPHIC_DATA] Kliendi info Kliendi t…" at bounding box center [855, 540] width 273 height 769
copy p "[EMAIL_ADDRESS]"
click at [833, 415] on p "Kliendi email" at bounding box center [856, 424] width 244 height 19
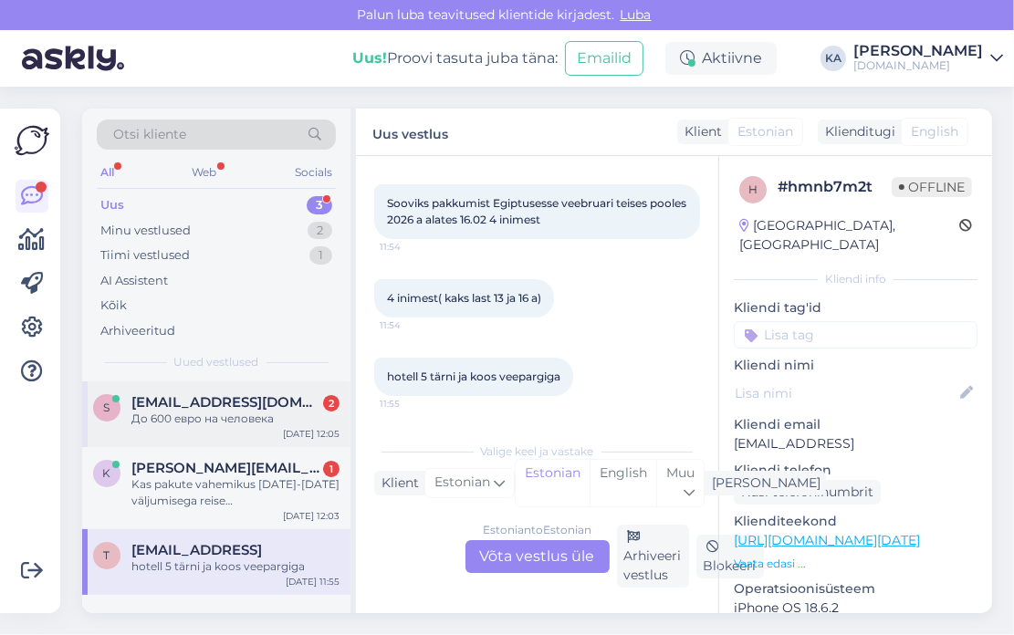
click at [191, 385] on div "s [EMAIL_ADDRESS][DOMAIN_NAME] 2 До 600 евро на человека [DATE] 12:05" at bounding box center [216, 414] width 268 height 66
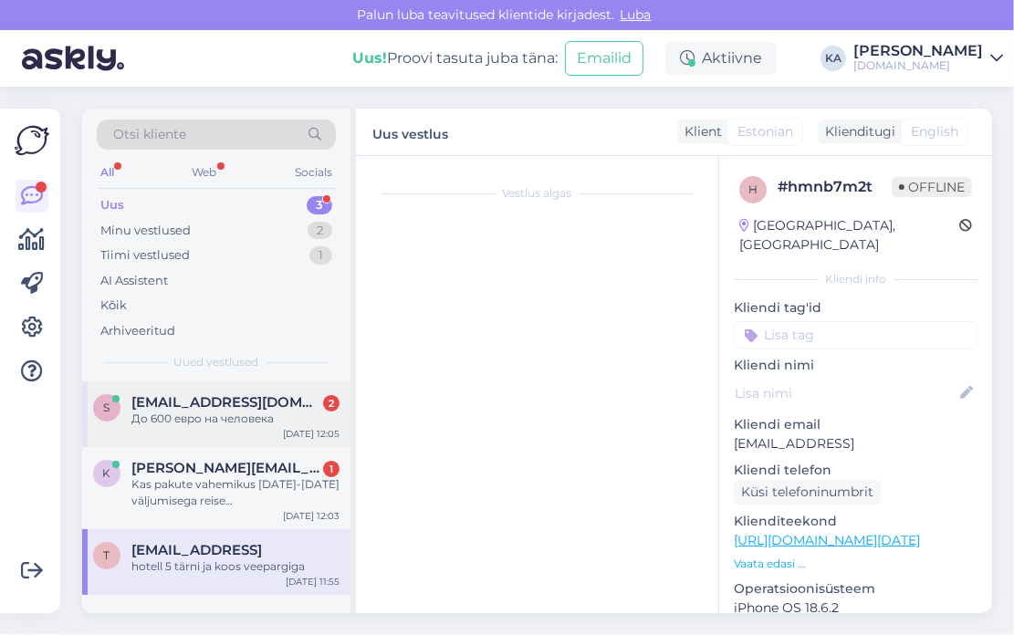
scroll to position [38, 0]
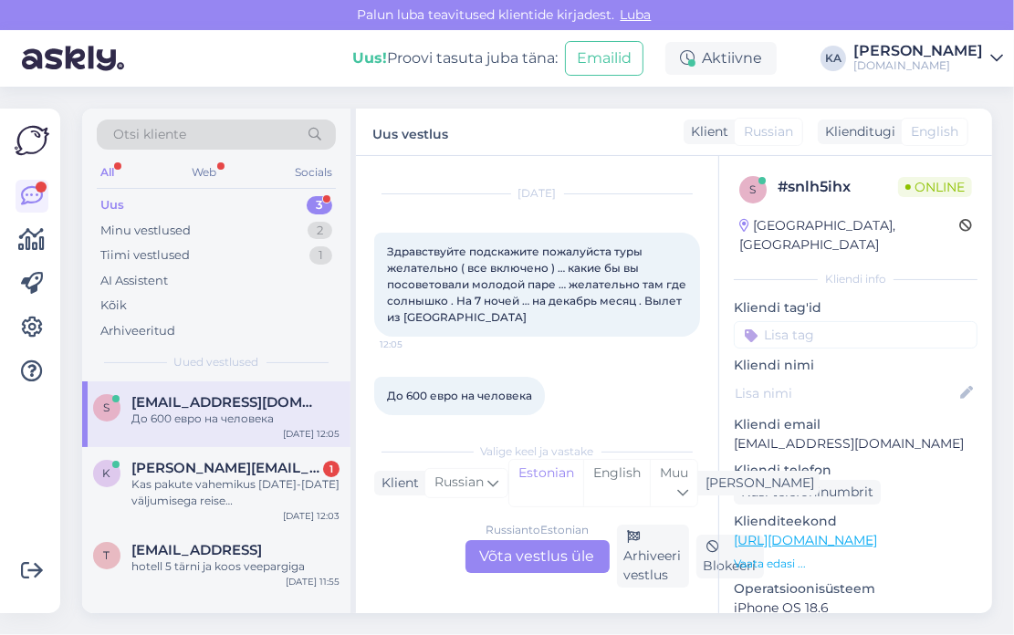
click at [530, 546] on div "Russian to Estonian Võta vestlus üle" at bounding box center [537, 556] width 144 height 33
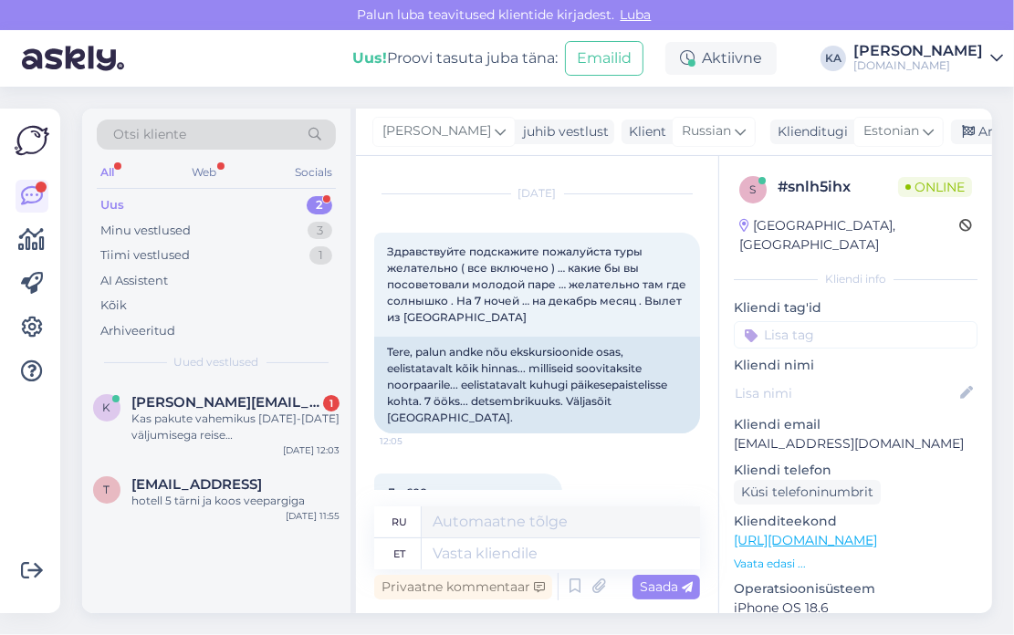
click at [234, 128] on div "Otsi kliente" at bounding box center [216, 135] width 239 height 30
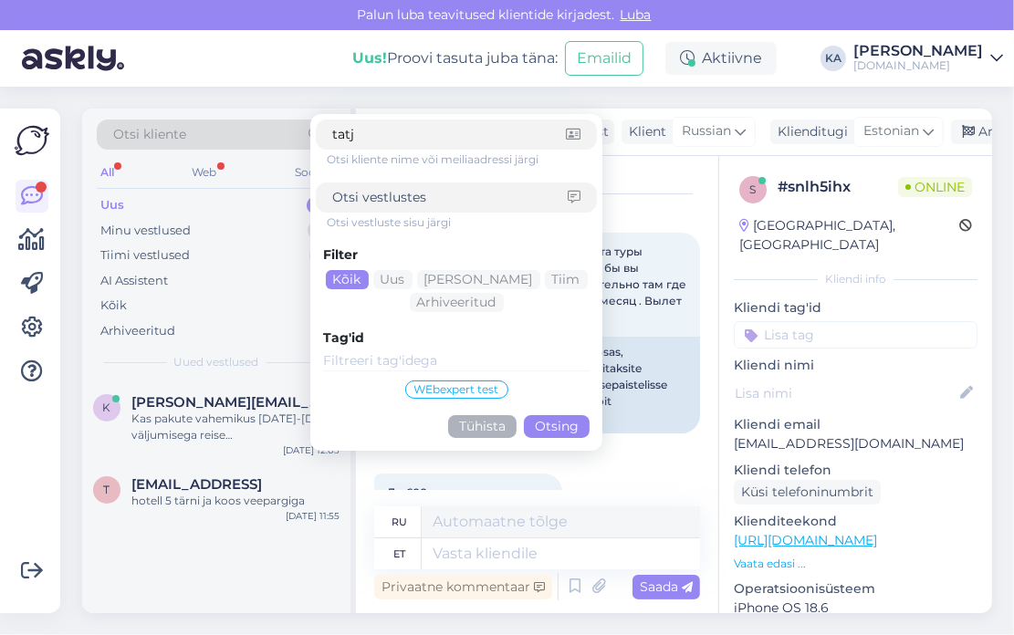
type input "tatj"
click at [486, 426] on button "Tühista" at bounding box center [482, 426] width 68 height 23
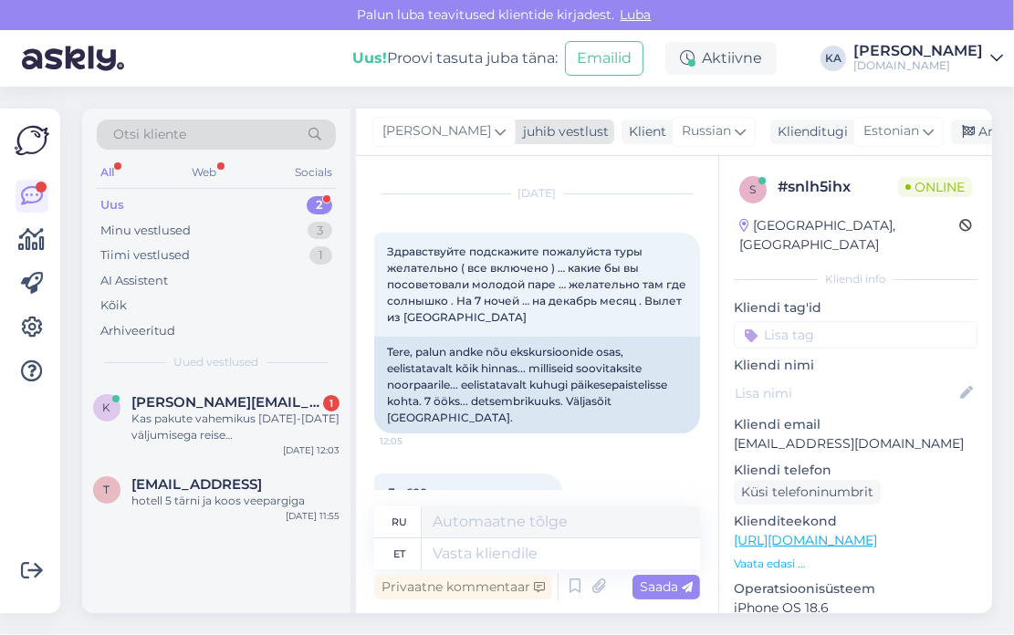
click at [441, 130] on span "[PERSON_NAME]" at bounding box center [436, 131] width 109 height 20
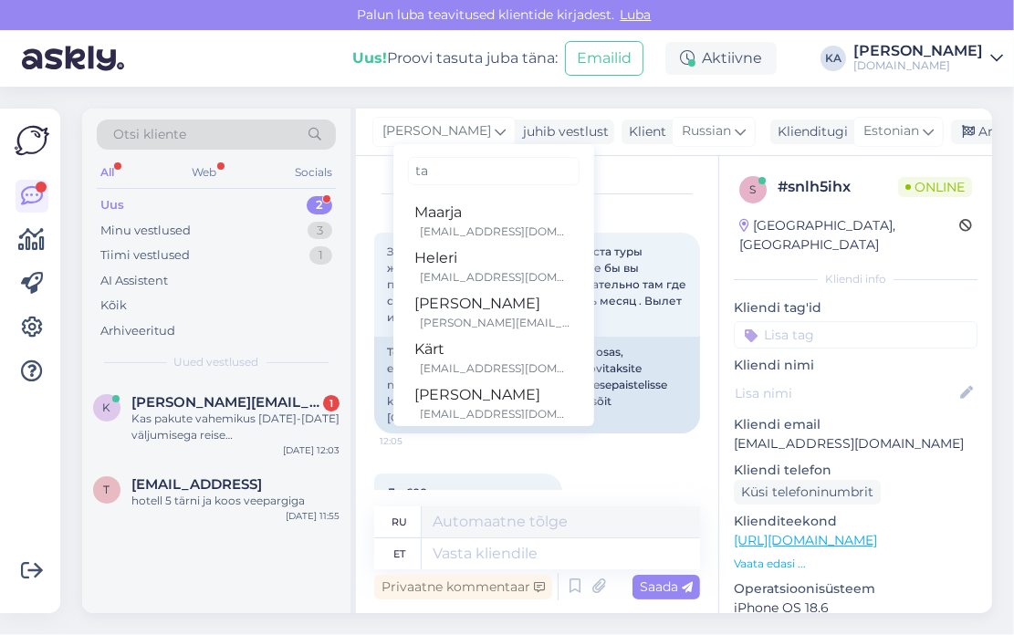
type input "tat"
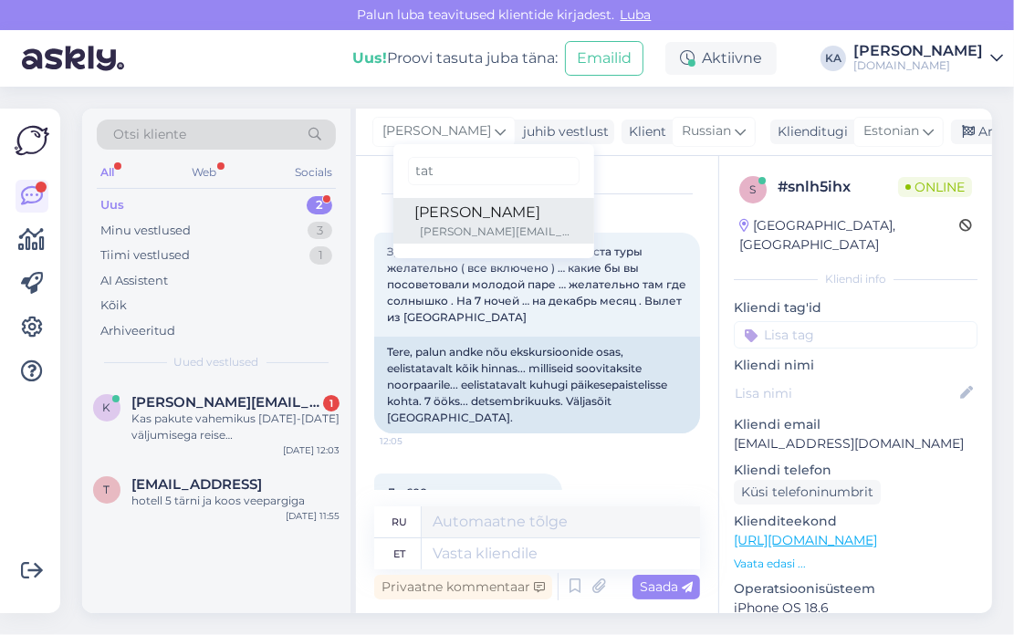
click at [433, 226] on div "[PERSON_NAME][EMAIL_ADDRESS][DOMAIN_NAME]" at bounding box center [496, 232] width 151 height 16
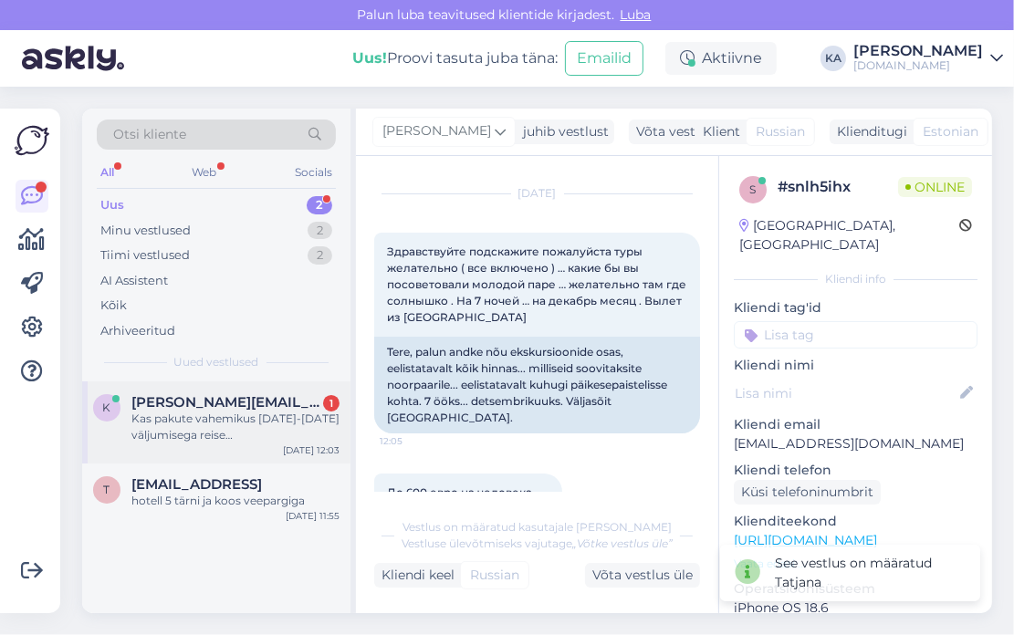
click at [235, 423] on div "Kas pakute vahemikus [DATE]-[DATE] väljumisega reise [GEOGRAPHIC_DATA]? 1 täisk…" at bounding box center [235, 427] width 208 height 33
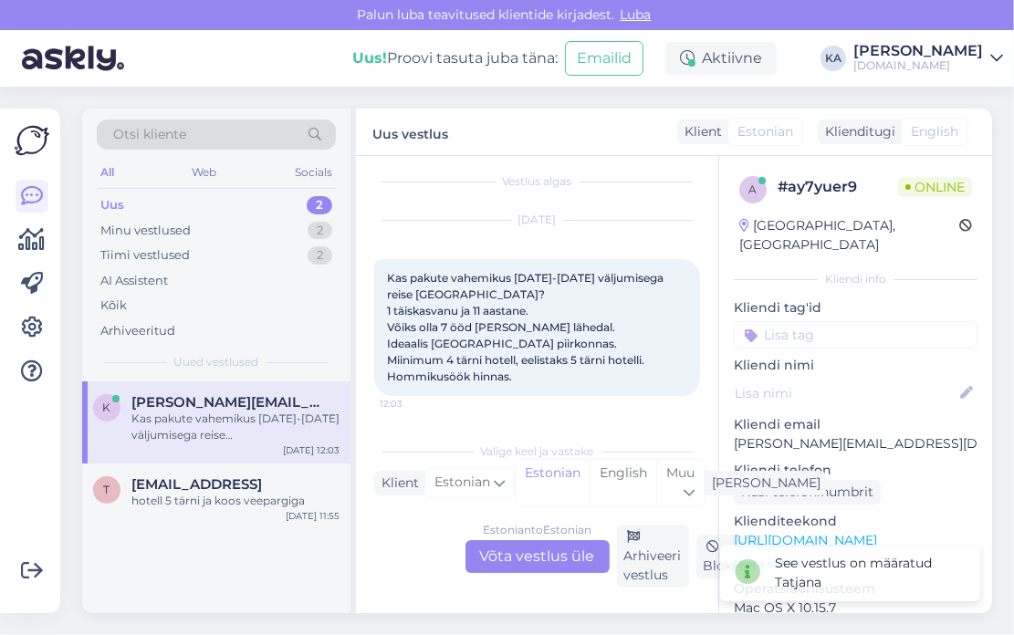
scroll to position [11, 0]
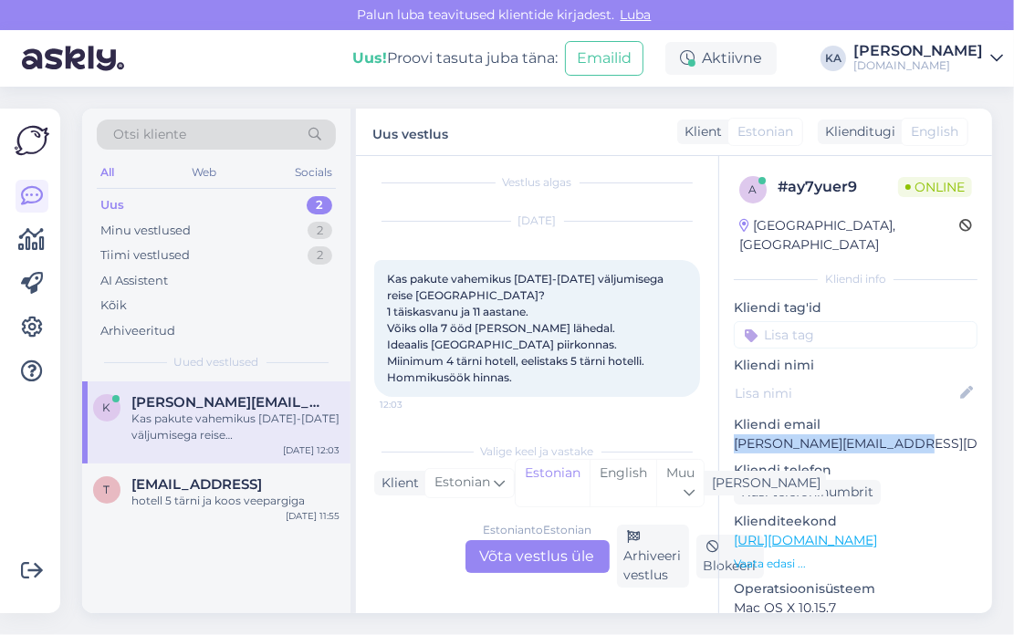
drag, startPoint x: 931, startPoint y: 426, endPoint x: 734, endPoint y: 426, distance: 197.1
click at [734, 434] on p "[PERSON_NAME][EMAIL_ADDRESS][DOMAIN_NAME]" at bounding box center [856, 443] width 244 height 19
copy p "[PERSON_NAME][EMAIL_ADDRESS][DOMAIN_NAME]"
click at [208, 503] on div "hotell 5 tärni ja koos veepargiga" at bounding box center [235, 501] width 208 height 16
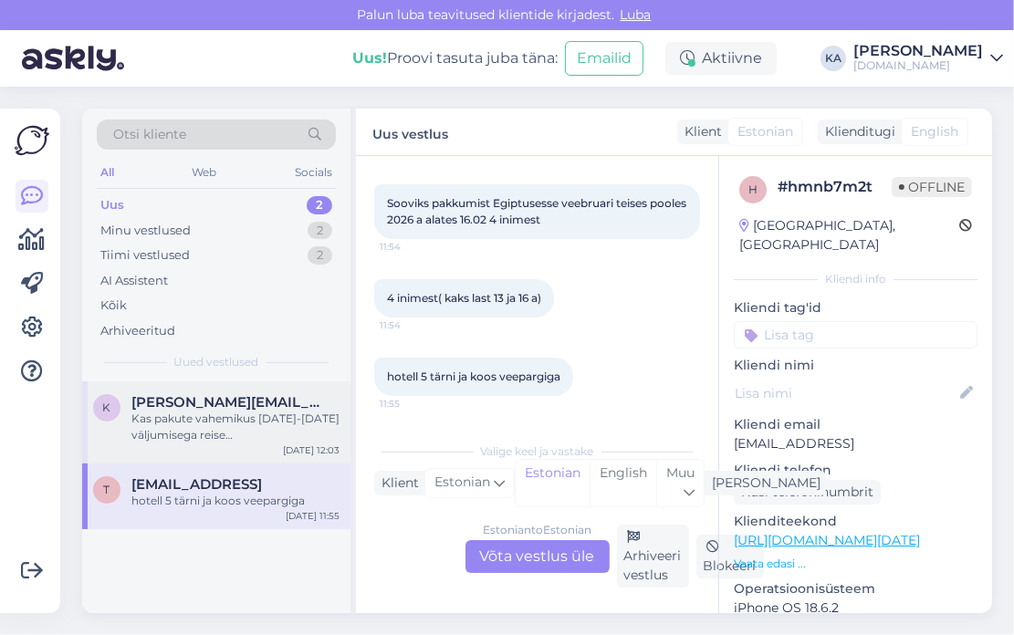
click at [206, 406] on span "[PERSON_NAME][EMAIL_ADDRESS][DOMAIN_NAME]" at bounding box center [226, 402] width 190 height 16
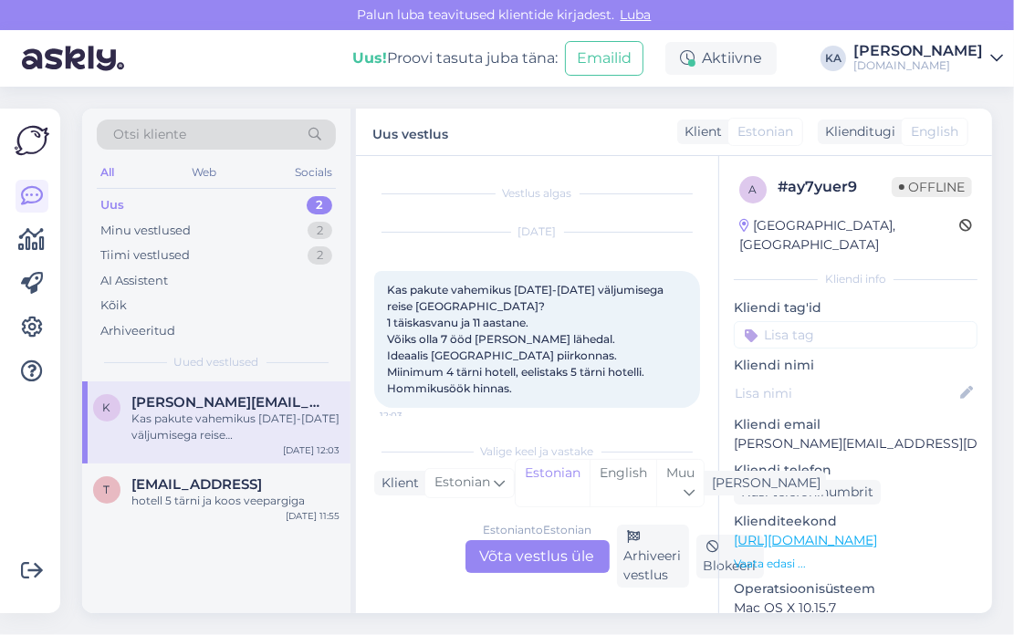
scroll to position [12, 0]
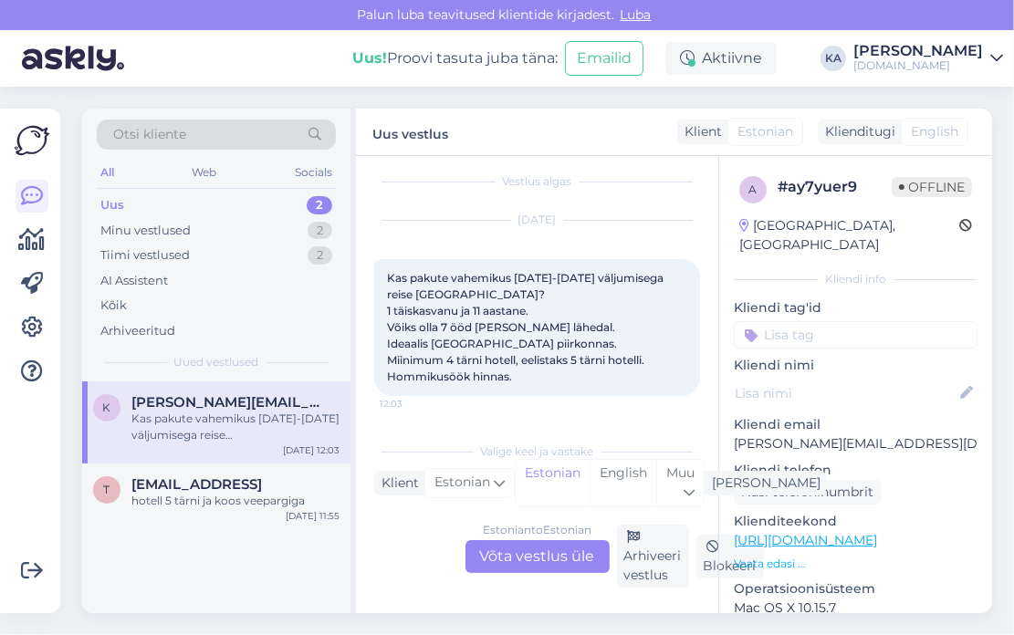
click at [515, 550] on div "Estonian to Estonian Võta vestlus üle" at bounding box center [537, 556] width 144 height 33
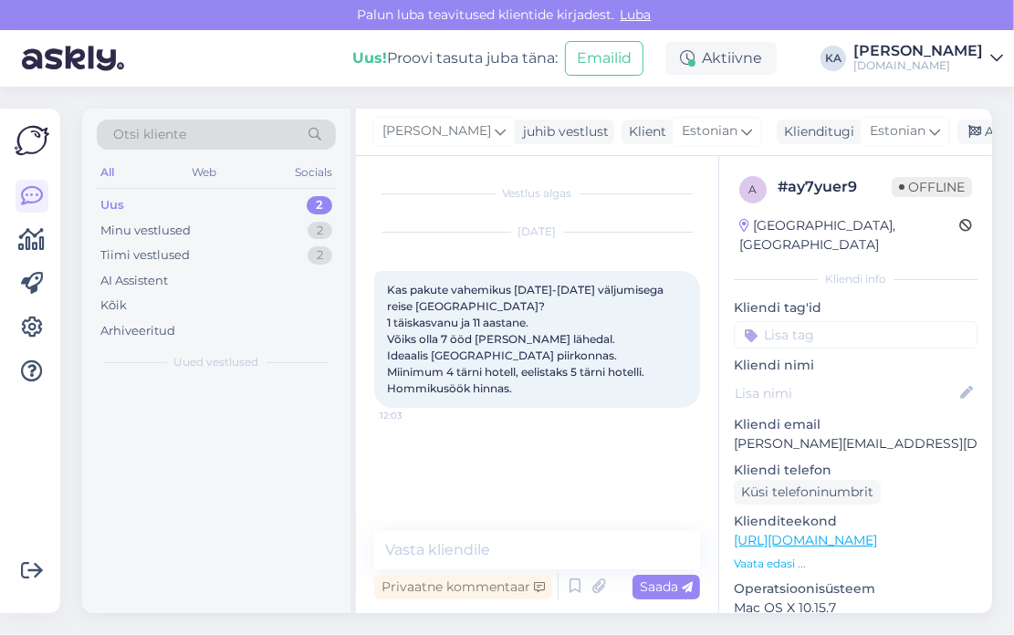
scroll to position [0, 0]
click at [490, 547] on textarea at bounding box center [537, 550] width 326 height 38
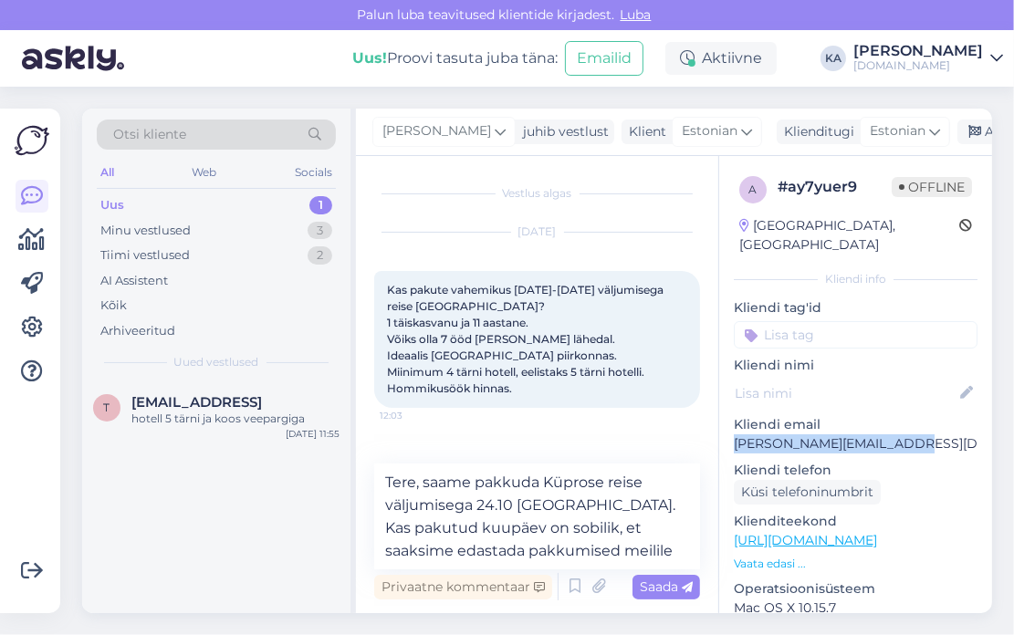
drag, startPoint x: 935, startPoint y: 423, endPoint x: 734, endPoint y: 427, distance: 201.7
click at [734, 434] on p "[PERSON_NAME][EMAIL_ADDRESS][DOMAIN_NAME]" at bounding box center [856, 443] width 244 height 19
copy p "[PERSON_NAME][EMAIL_ADDRESS][DOMAIN_NAME]"
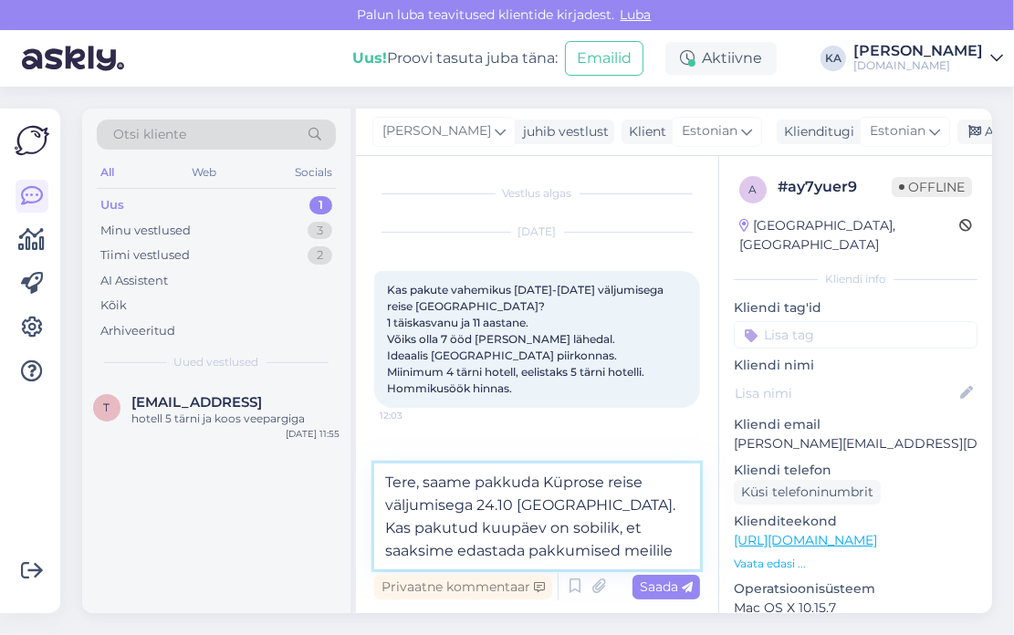
click at [599, 551] on textarea "Tere, saame pakkuda Küprose reise väljumisega 24.10 [GEOGRAPHIC_DATA]. Kas paku…" at bounding box center [537, 517] width 326 height 106
paste textarea "[PERSON_NAME][EMAIL_ADDRESS][DOMAIN_NAME]"
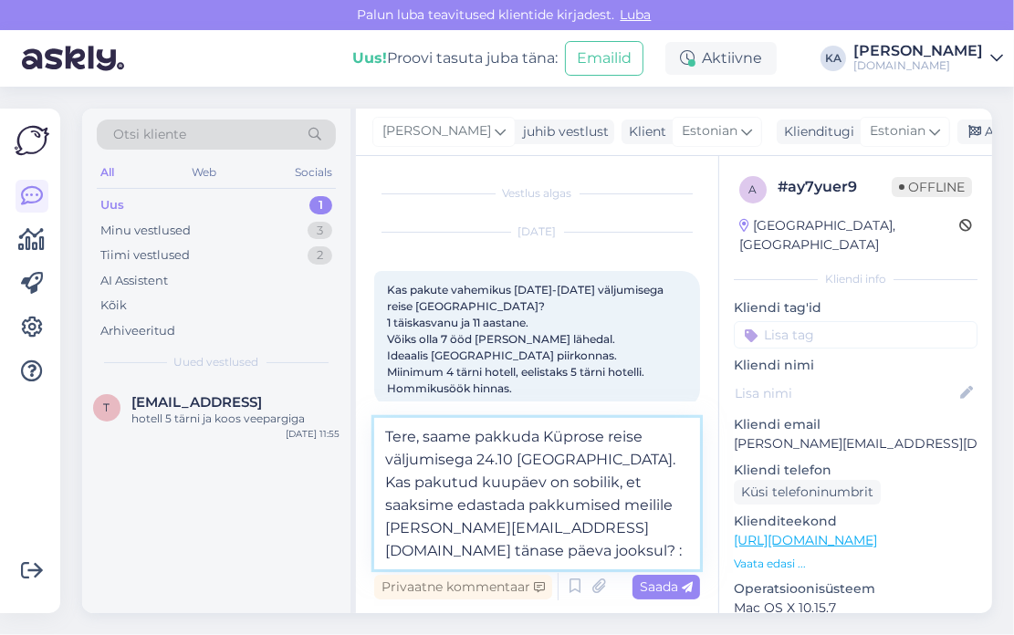
type textarea "Tere, saame pakkuda Küprose reise väljumisega 24.10 [GEOGRAPHIC_DATA]. Kas paku…"
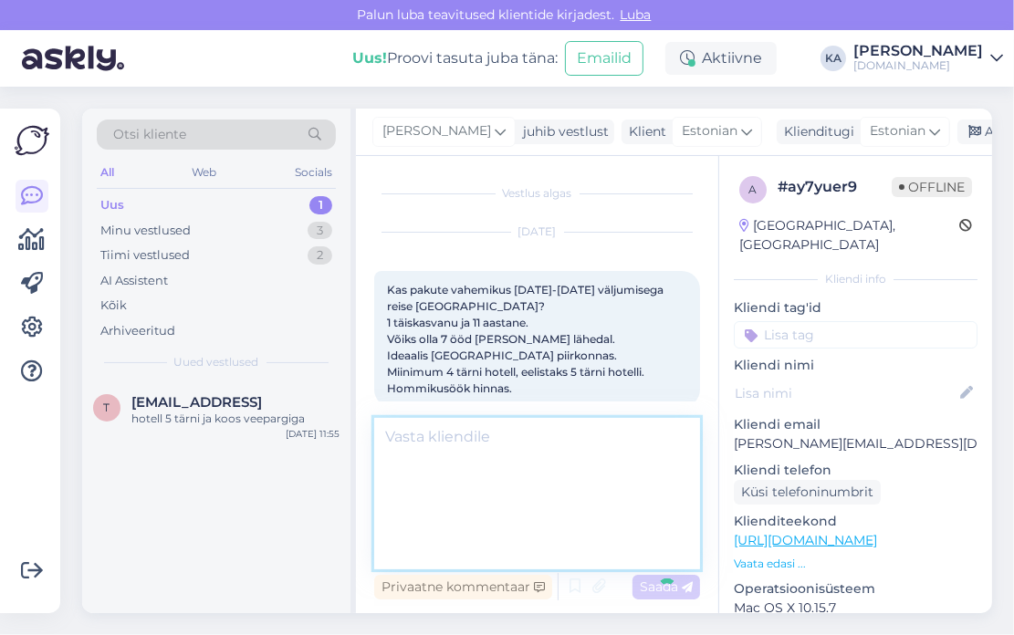
scroll to position [57, 0]
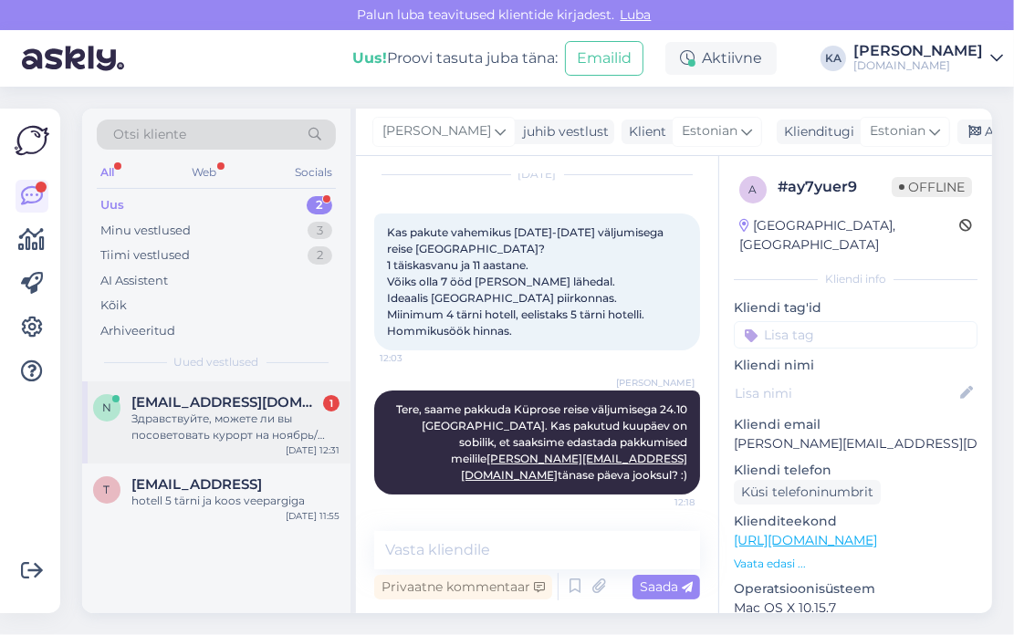
click at [255, 394] on span "[EMAIL_ADDRESS][DOMAIN_NAME]" at bounding box center [226, 402] width 190 height 16
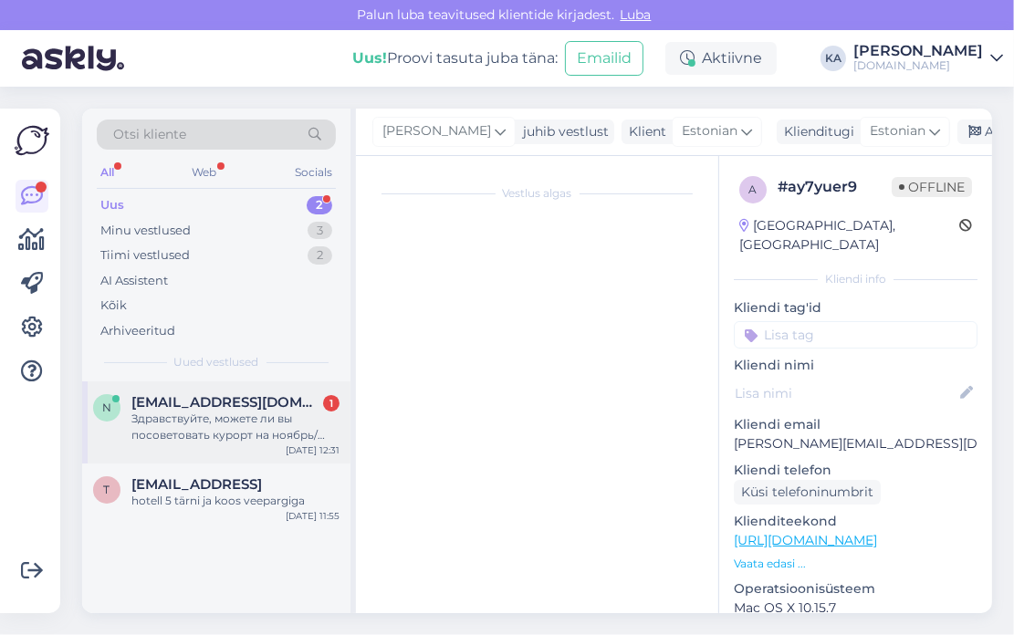
scroll to position [0, 0]
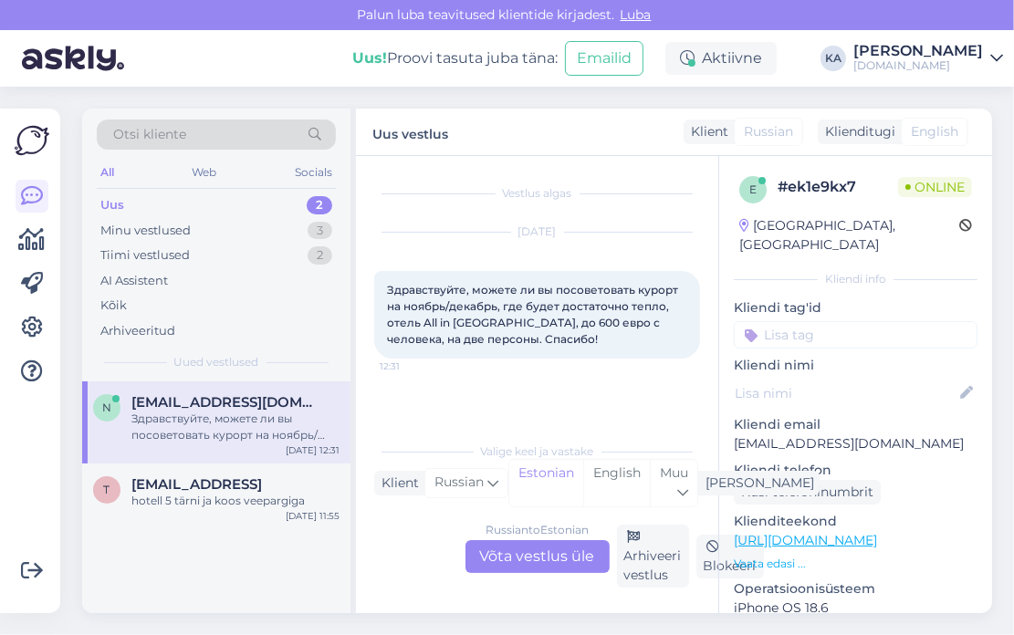
click at [515, 554] on div "Russian to Estonian Võta vestlus üle" at bounding box center [537, 556] width 144 height 33
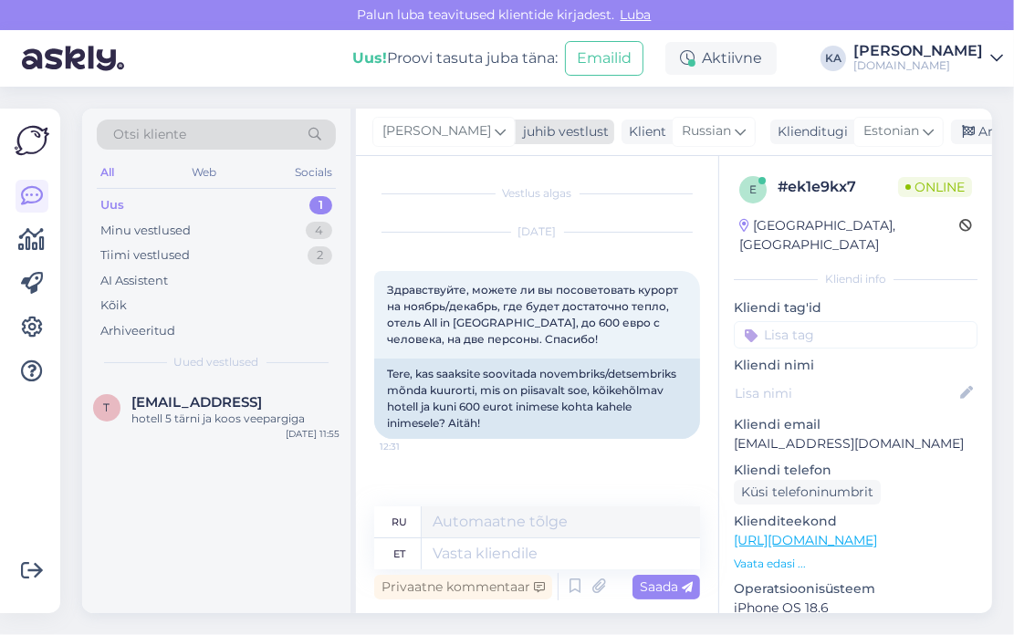
click at [404, 135] on span "[PERSON_NAME]" at bounding box center [436, 131] width 109 height 20
type input "tat"
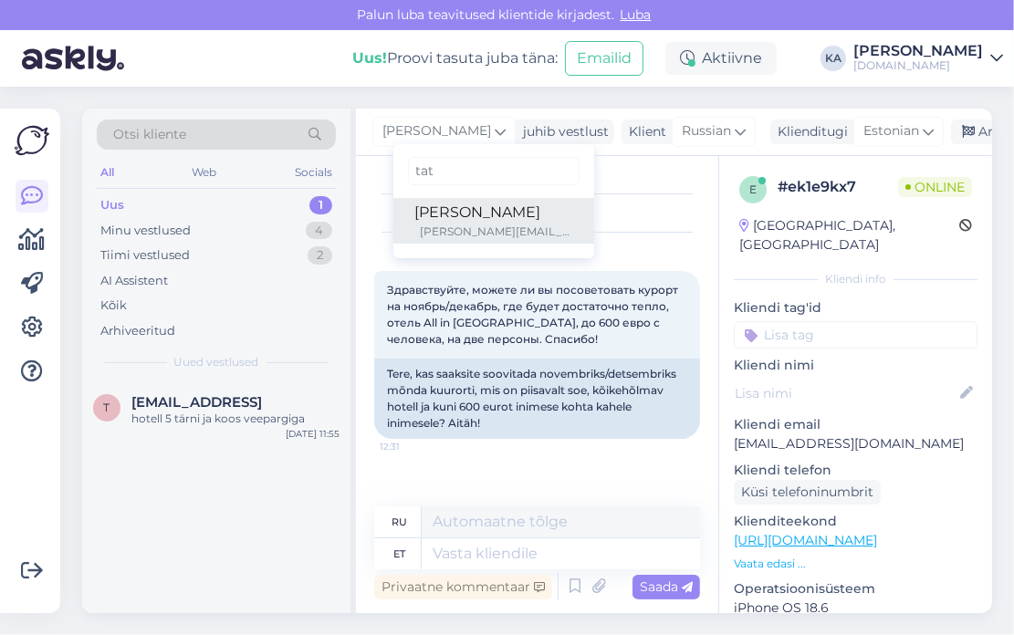
click at [467, 214] on div "[PERSON_NAME]" at bounding box center [493, 213] width 157 height 22
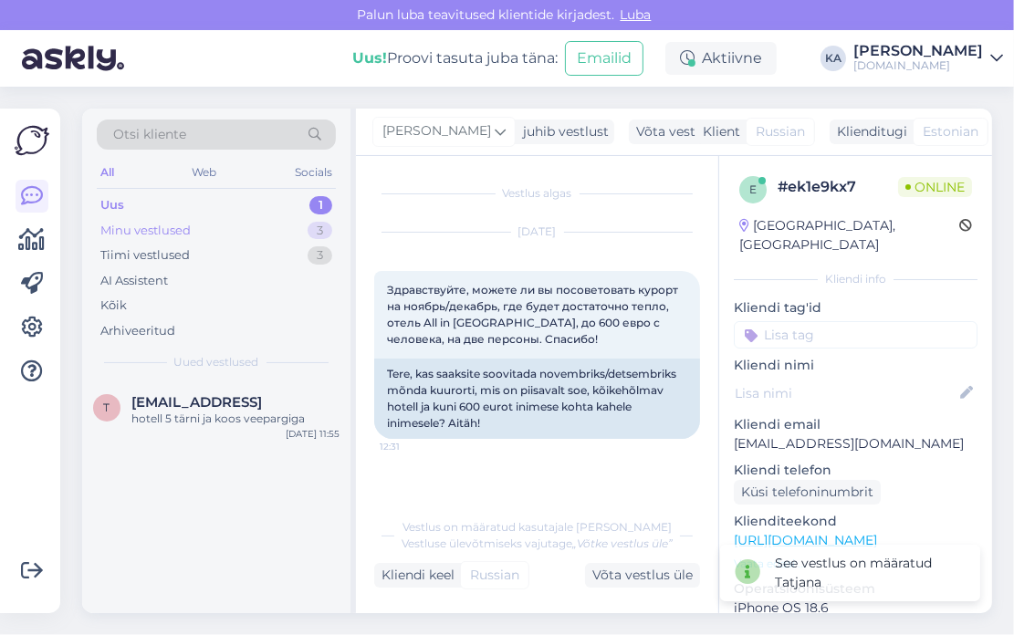
click at [218, 235] on div "Minu vestlused 3" at bounding box center [216, 231] width 239 height 26
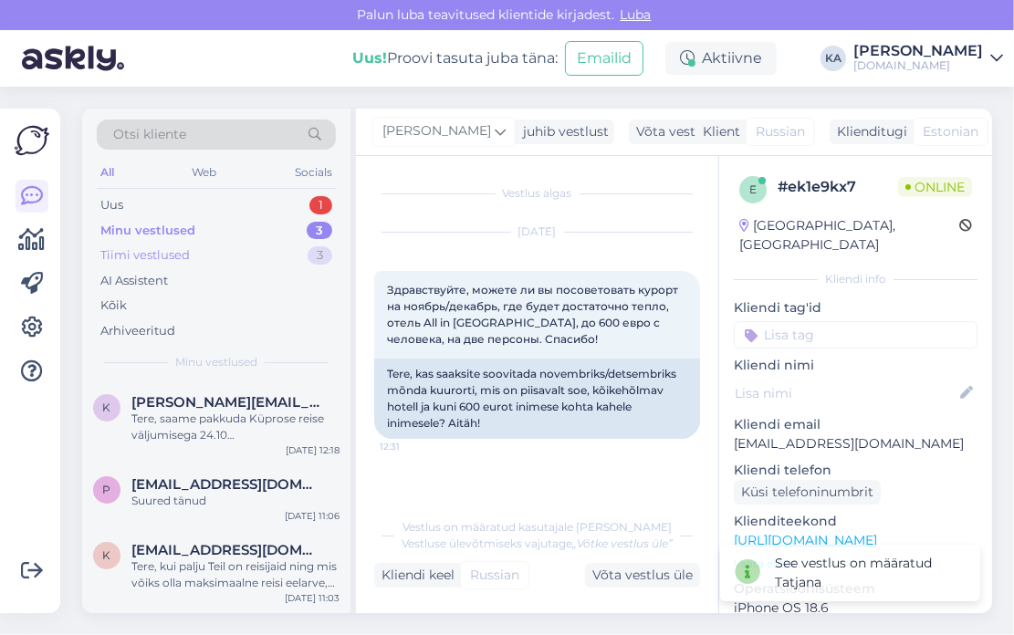
click at [179, 252] on div "Tiimi vestlused" at bounding box center [144, 255] width 89 height 18
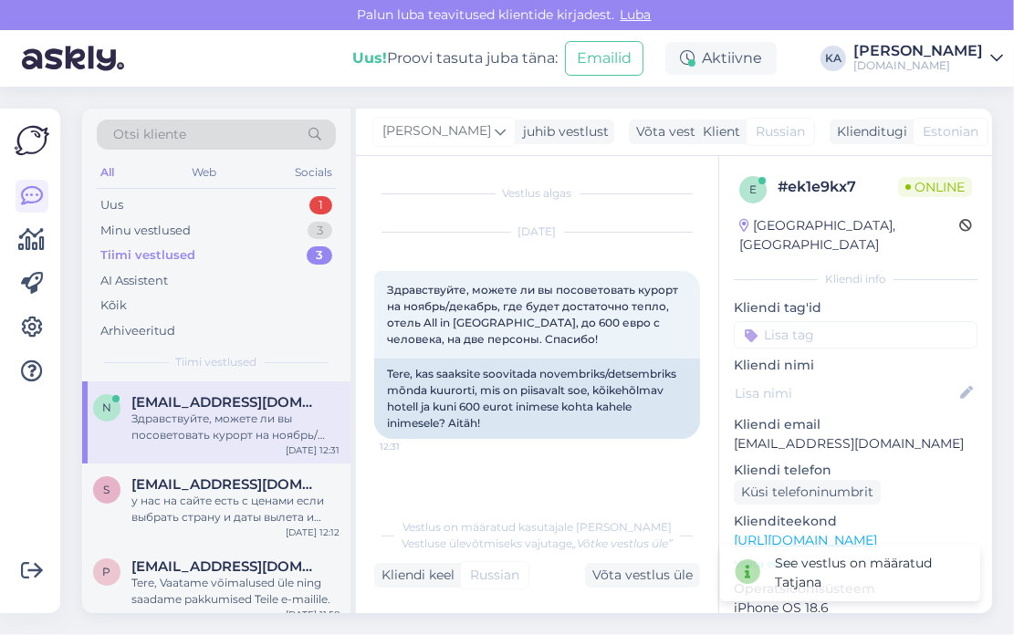
scroll to position [14, 0]
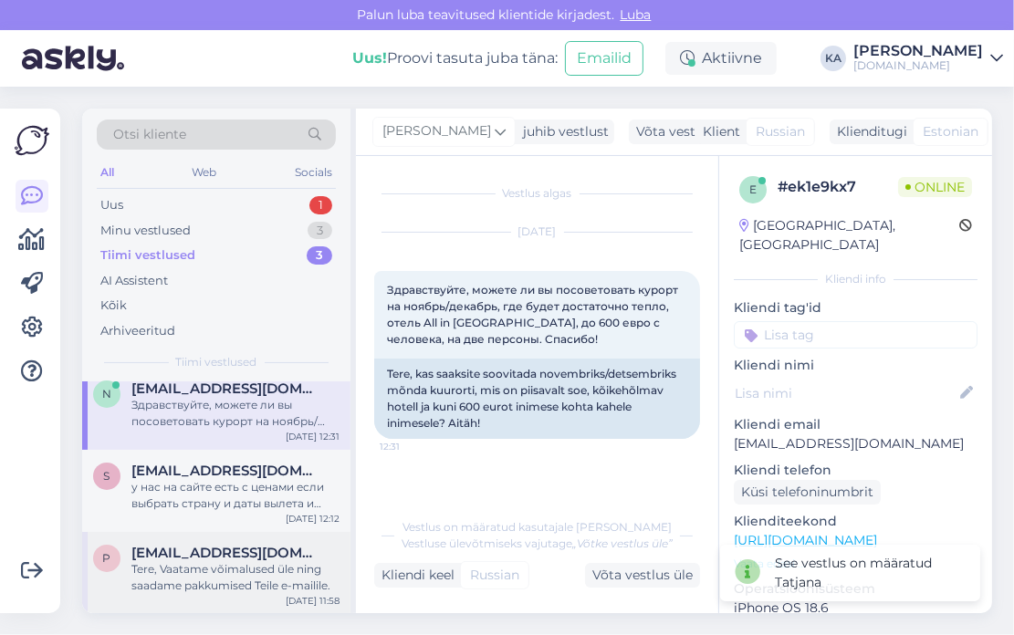
click at [232, 567] on div "Tere, Vaatame võimalused üle ning saadame pakkumised Teile e-mailile." at bounding box center [235, 577] width 208 height 33
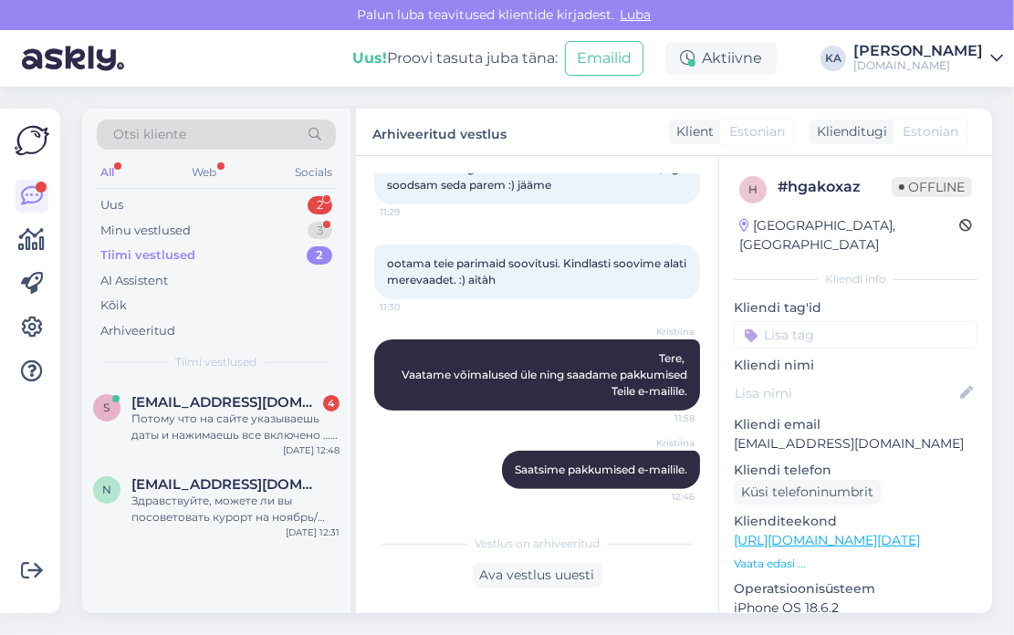
scroll to position [0, 0]
click at [223, 423] on div "Потому что на сайте указываешь даты и нажимаешь все включено … вечно пишет что …" at bounding box center [235, 427] width 208 height 33
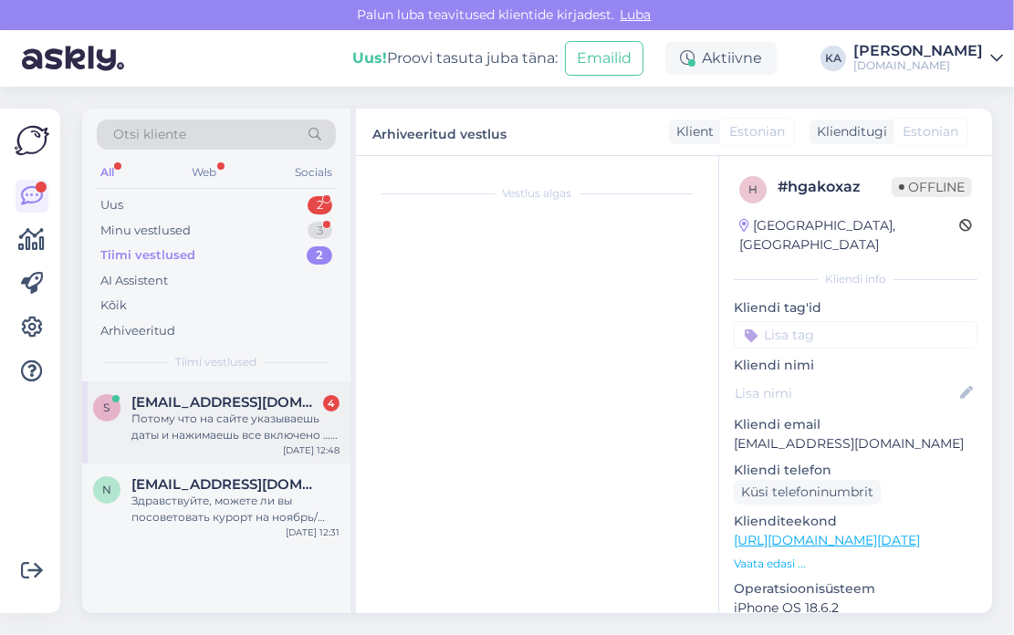
scroll to position [774, 0]
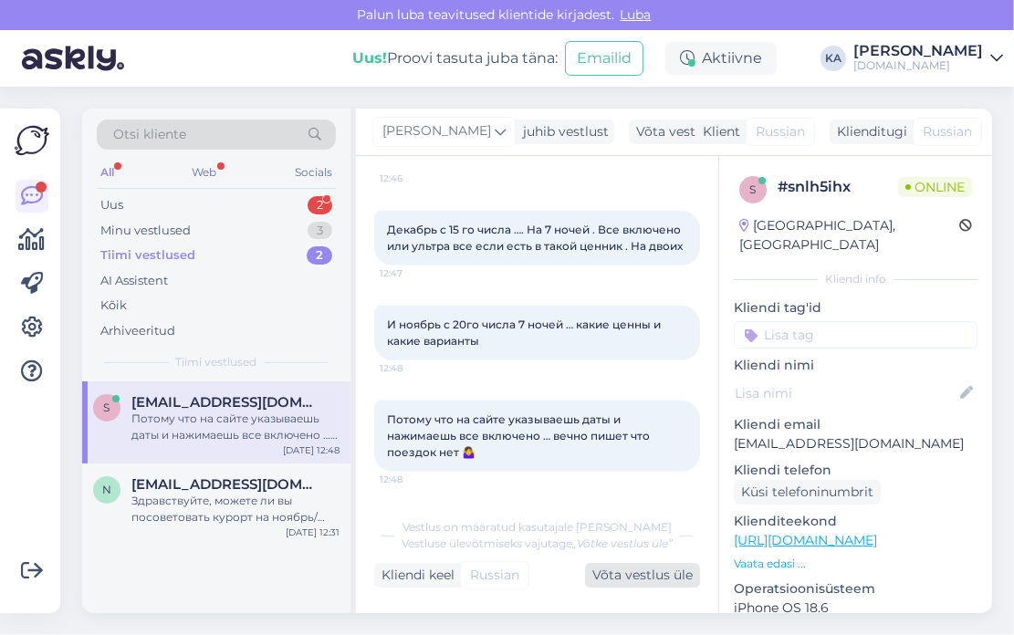
click at [644, 569] on div "Võta vestlus üle" at bounding box center [642, 575] width 115 height 25
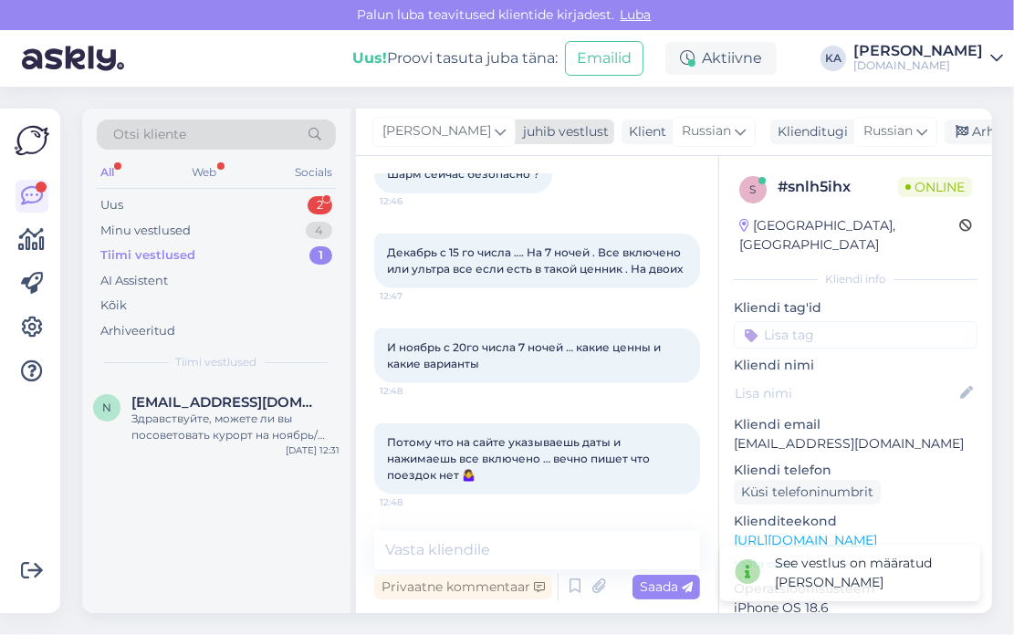
click at [402, 134] on span "[PERSON_NAME]" at bounding box center [436, 131] width 109 height 20
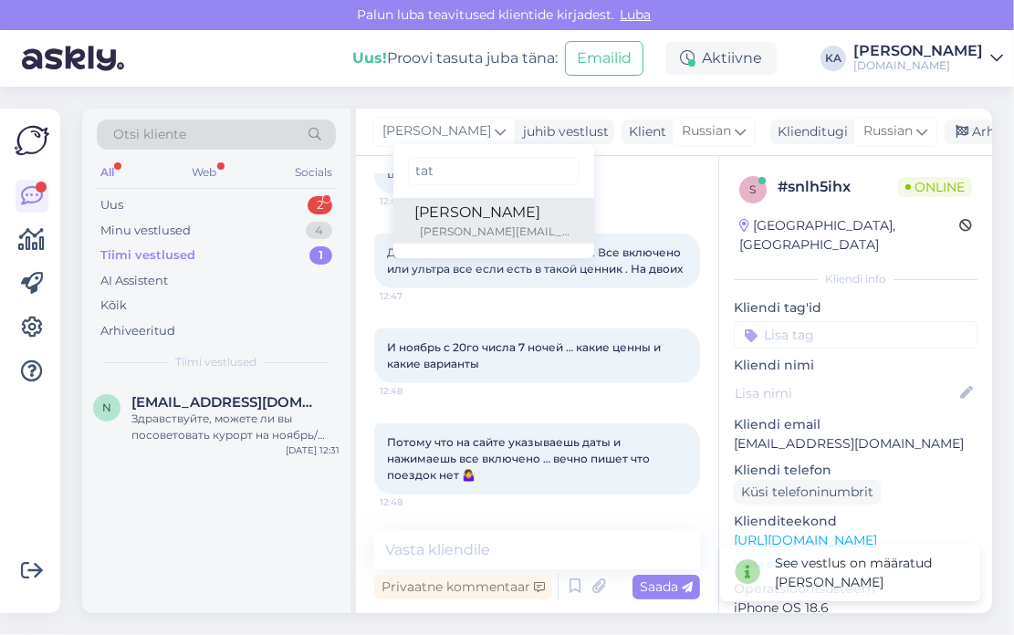
type input "tat"
click at [444, 239] on div "[PERSON_NAME][EMAIL_ADDRESS][DOMAIN_NAME]" at bounding box center [496, 232] width 151 height 16
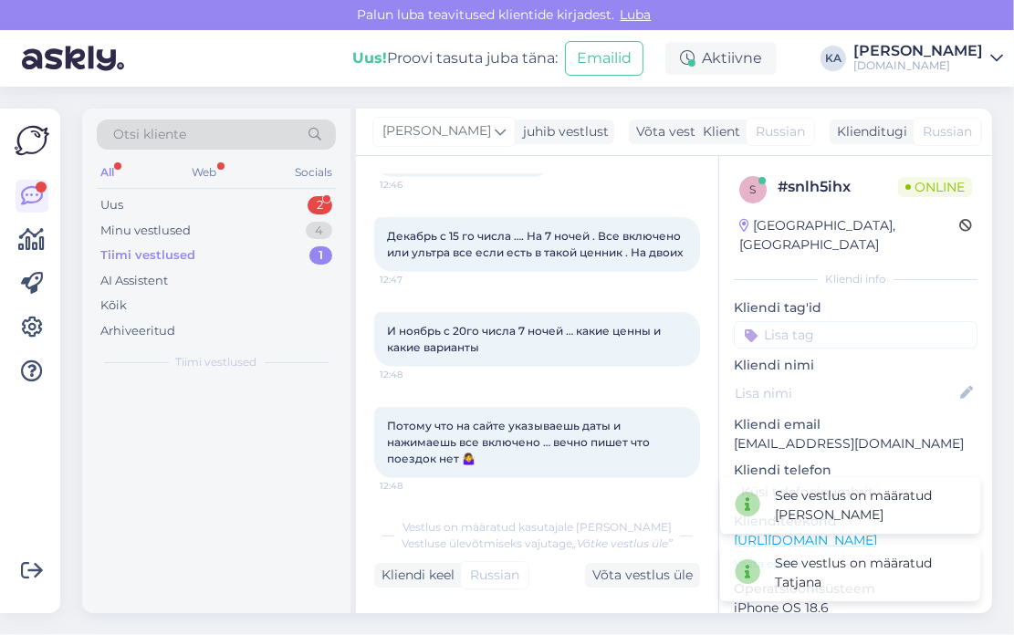
scroll to position [774, 0]
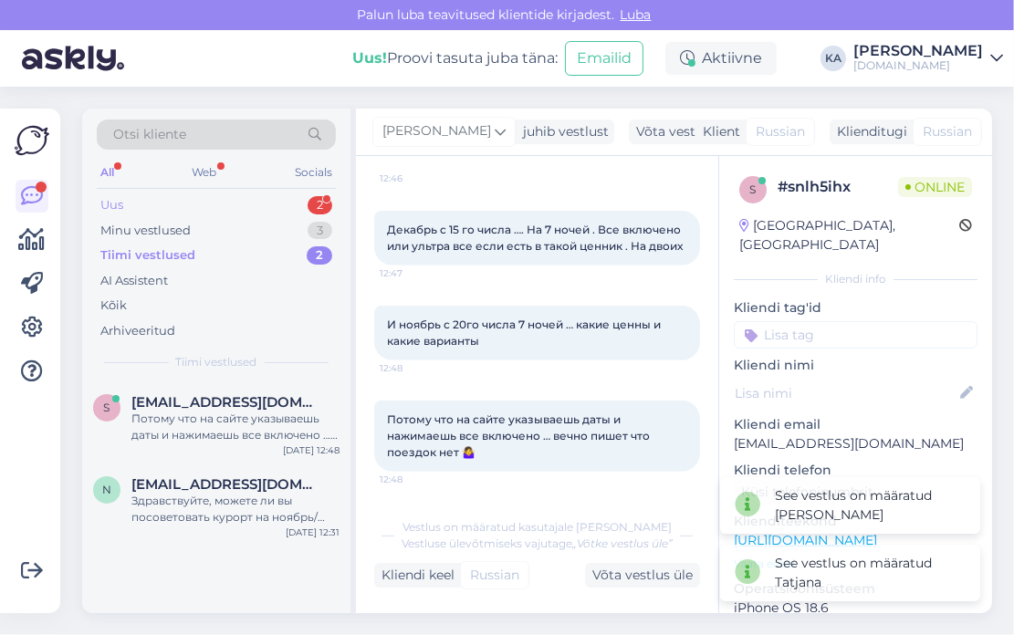
click at [160, 201] on div "Uus 2" at bounding box center [216, 206] width 239 height 26
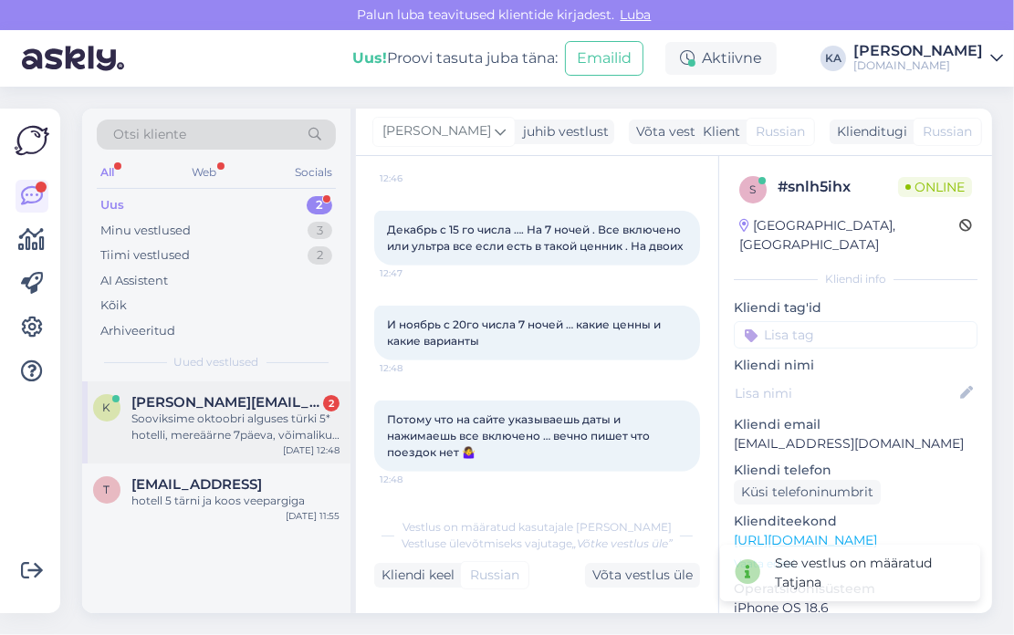
click at [238, 420] on div "Sooviksime oktoobri alguses türki 5* hotelli, mereäärne 7päeva, võimalikult soo…" at bounding box center [235, 427] width 208 height 33
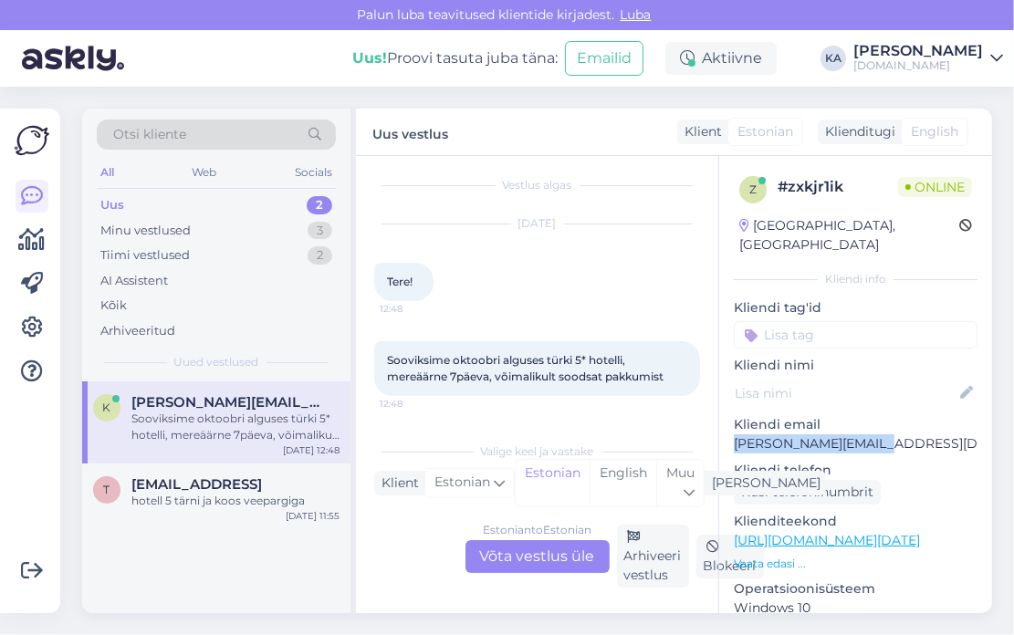
drag, startPoint x: 840, startPoint y: 433, endPoint x: 732, endPoint y: 433, distance: 107.7
click at [732, 433] on div "z # zxkjr1ik Online [GEOGRAPHIC_DATA], [GEOGRAPHIC_DATA] info Kliendi tag'id Kl…" at bounding box center [855, 540] width 273 height 769
copy p "[PERSON_NAME][EMAIL_ADDRESS][DOMAIN_NAME]"
click at [186, 222] on div "Minu vestlused" at bounding box center [145, 231] width 90 height 18
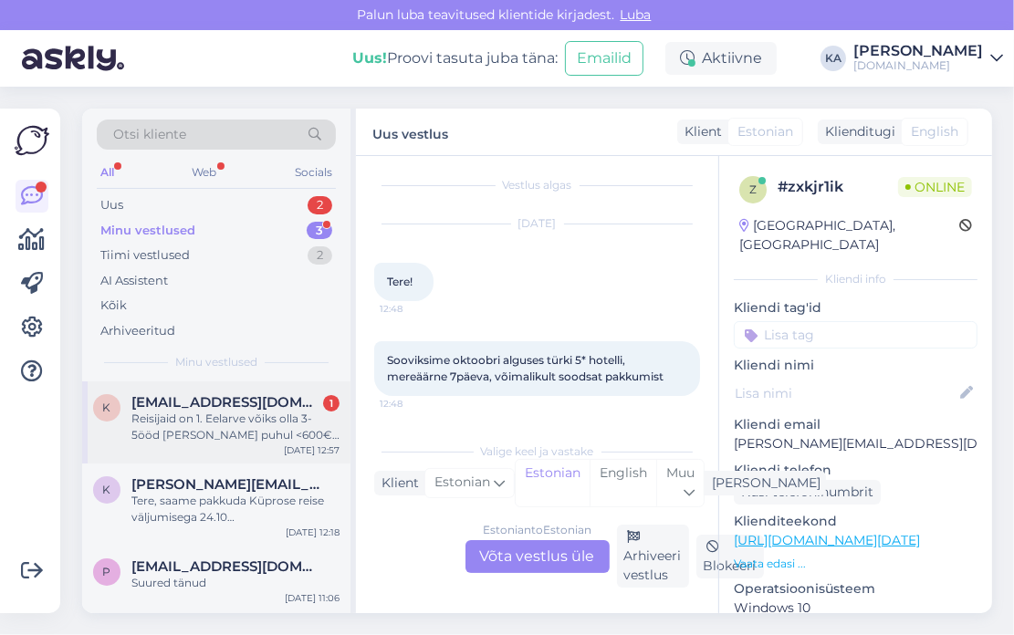
click at [224, 412] on div "Reisijaid on 1. Eelarve võiks olla 3-5ööd [PERSON_NAME] puhul <600€ / 6-8ööd pu…" at bounding box center [235, 427] width 208 height 33
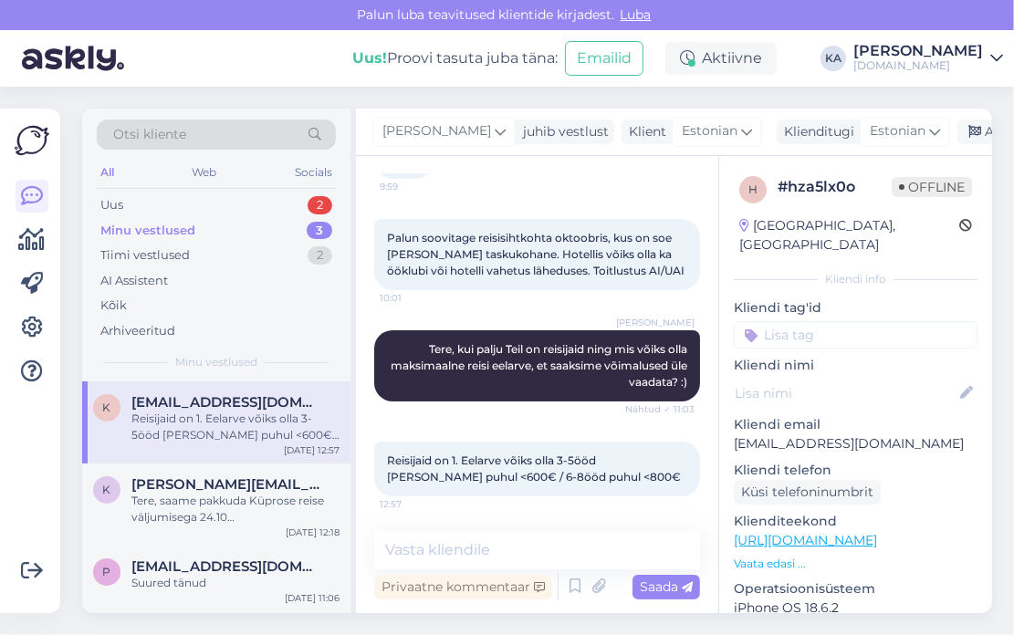
scroll to position [131, 0]
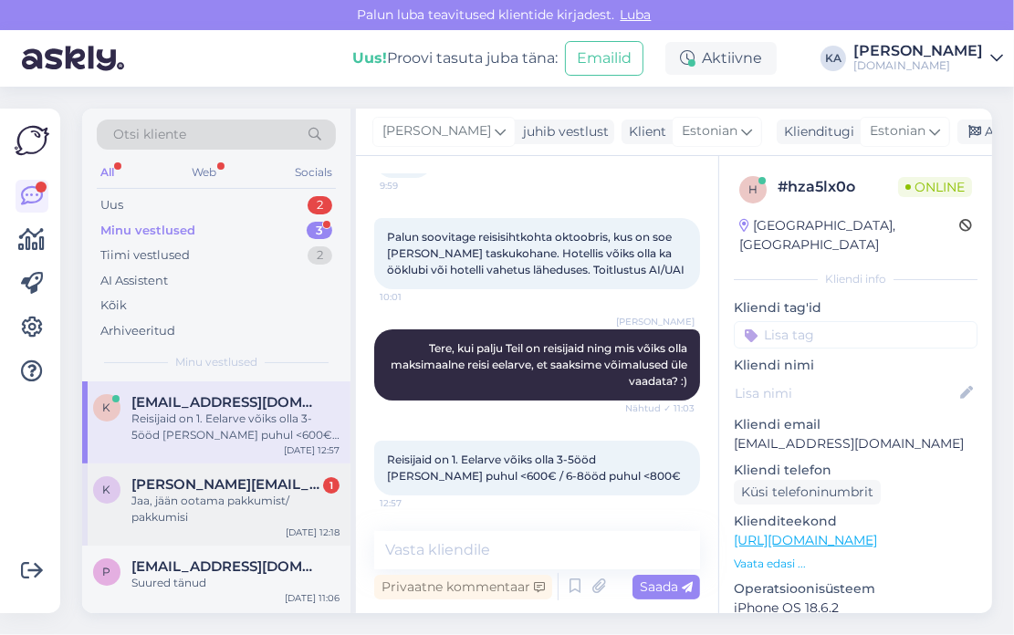
click at [213, 507] on div "Jaa, jään ootama pakkumist/ pakkumisi" at bounding box center [235, 509] width 208 height 33
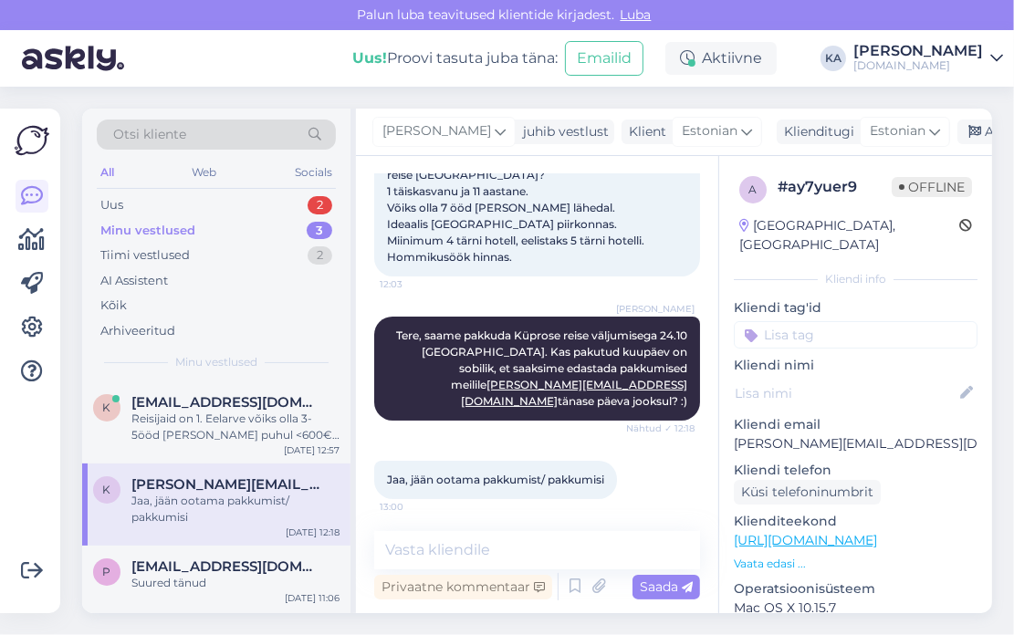
scroll to position [136, 0]
